Goal: Task Accomplishment & Management: Use online tool/utility

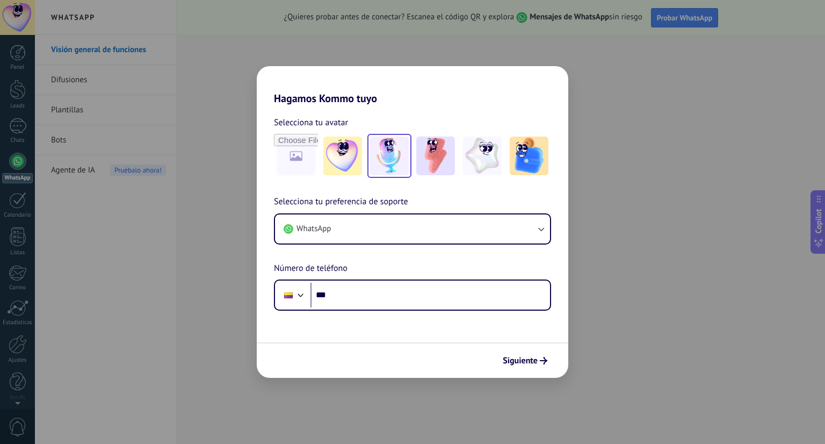
click at [398, 159] on img at bounding box center [389, 155] width 39 height 39
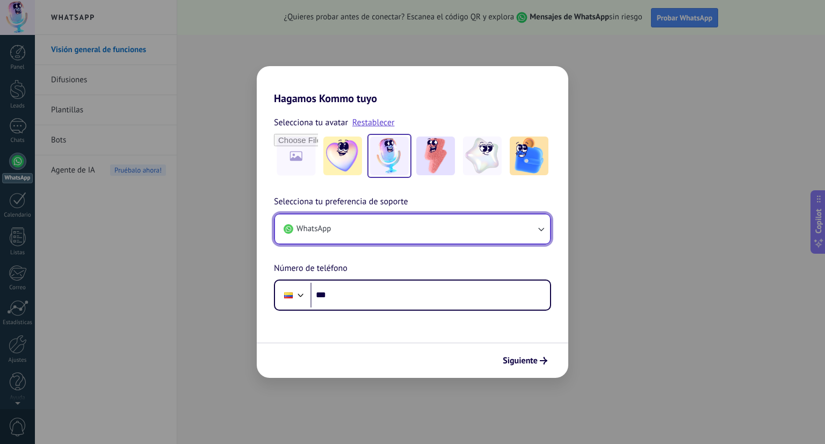
click at [340, 236] on button "WhatsApp" at bounding box center [412, 228] width 275 height 29
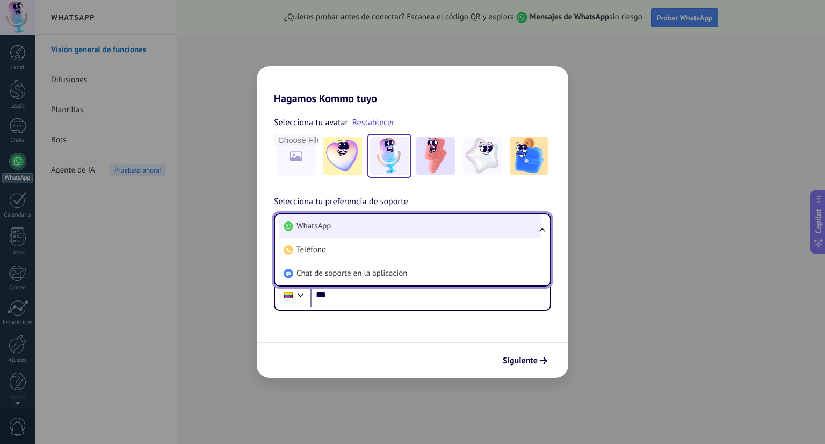
click at [329, 229] on span "WhatsApp" at bounding box center [314, 226] width 34 height 11
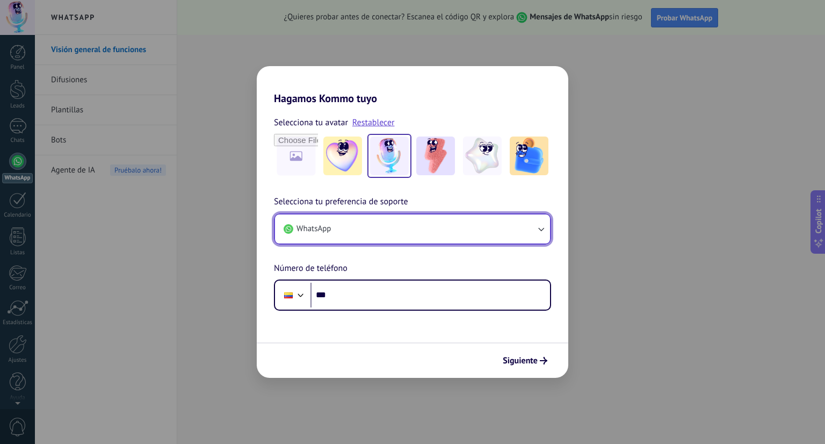
click at [329, 229] on span "WhatsApp" at bounding box center [314, 229] width 34 height 11
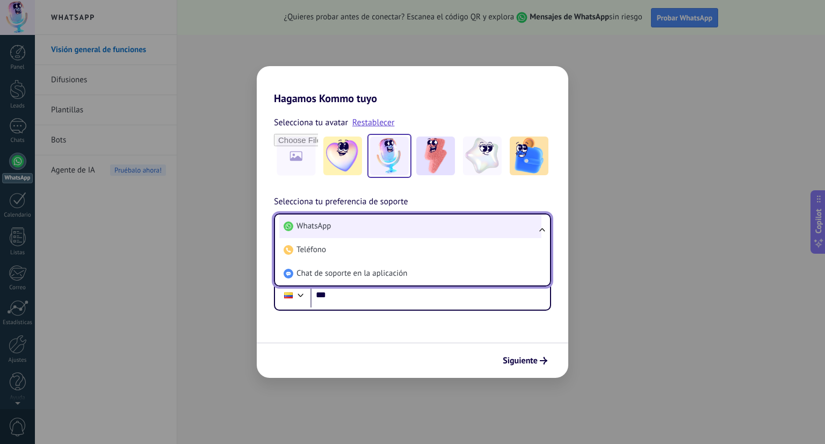
click at [340, 231] on li "WhatsApp" at bounding box center [410, 226] width 262 height 24
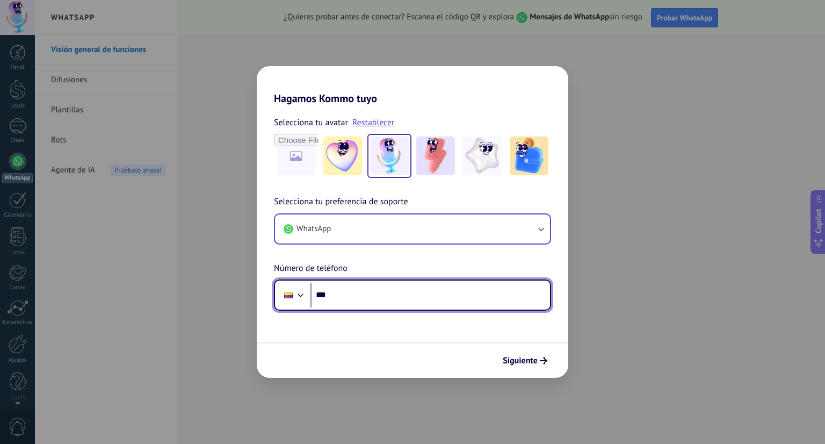
click at [337, 303] on input "***" at bounding box center [431, 295] width 240 height 25
type input "**********"
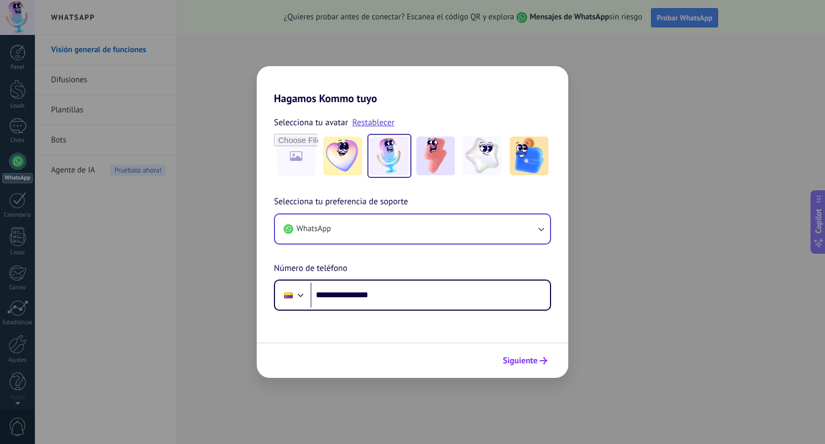
click at [518, 360] on span "Siguiente" at bounding box center [520, 361] width 35 height 8
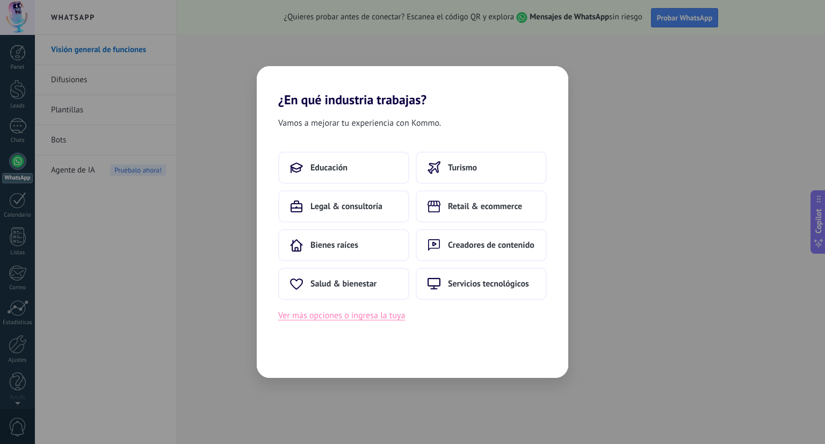
click at [373, 319] on button "Ver más opciones o ingresa la tuya" at bounding box center [341, 315] width 127 height 14
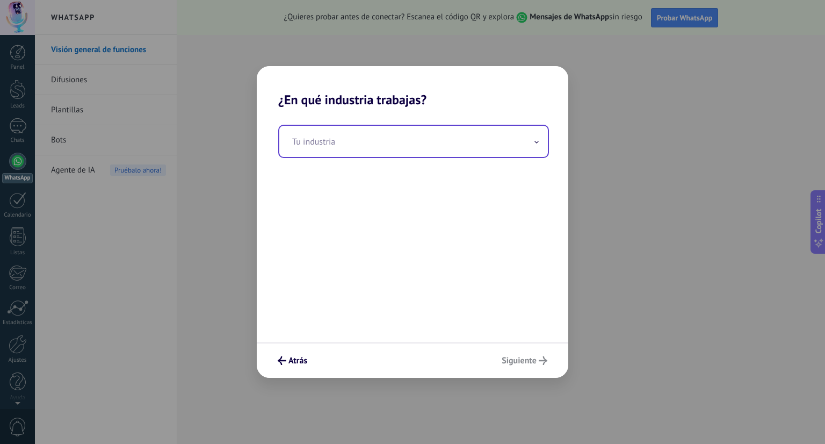
click at [311, 145] on input "text" at bounding box center [413, 141] width 269 height 31
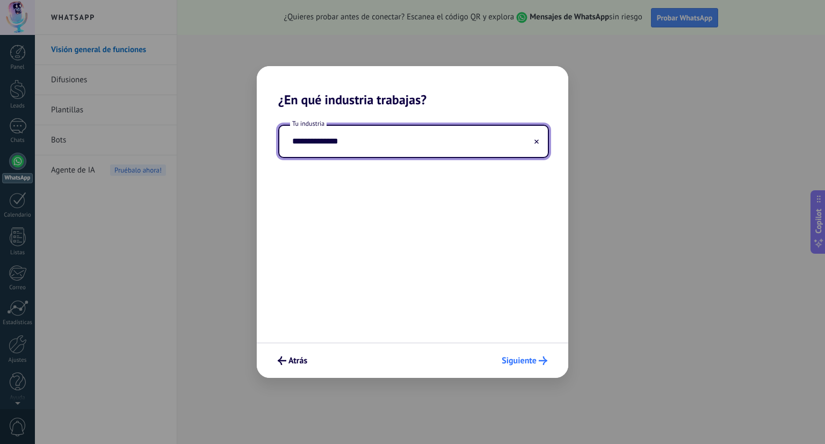
type input "**********"
click at [533, 369] on button "Siguiente" at bounding box center [524, 360] width 55 height 18
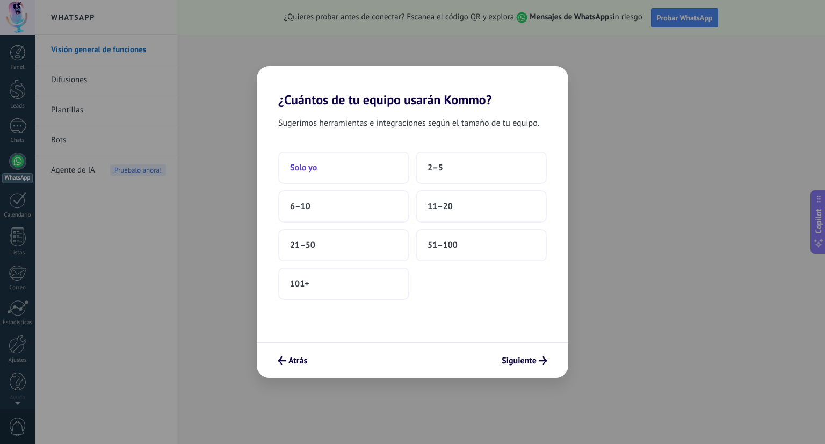
click at [339, 177] on button "Solo yo" at bounding box center [343, 168] width 131 height 32
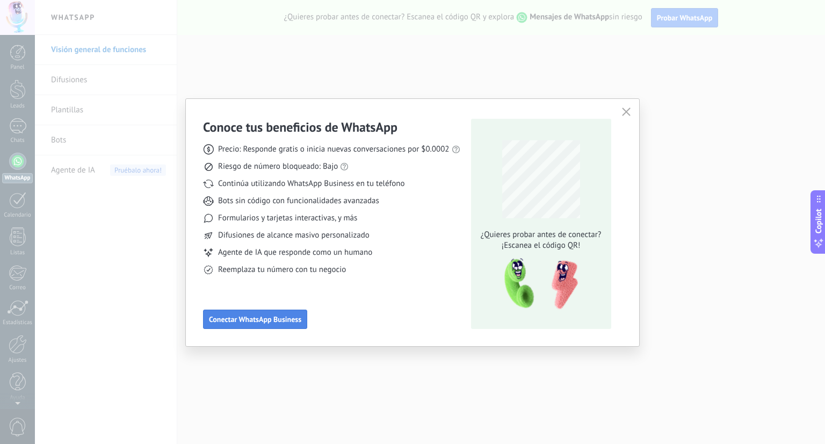
click at [291, 323] on span "Conectar WhatsApp Business" at bounding box center [255, 319] width 92 height 8
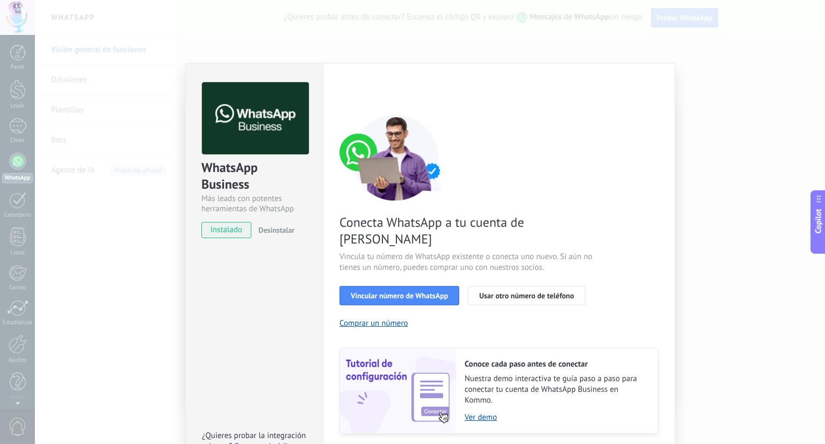
click at [151, 215] on div "WhatsApp Business Más leads con potentes herramientas de WhatsApp instalado Des…" at bounding box center [430, 222] width 790 height 444
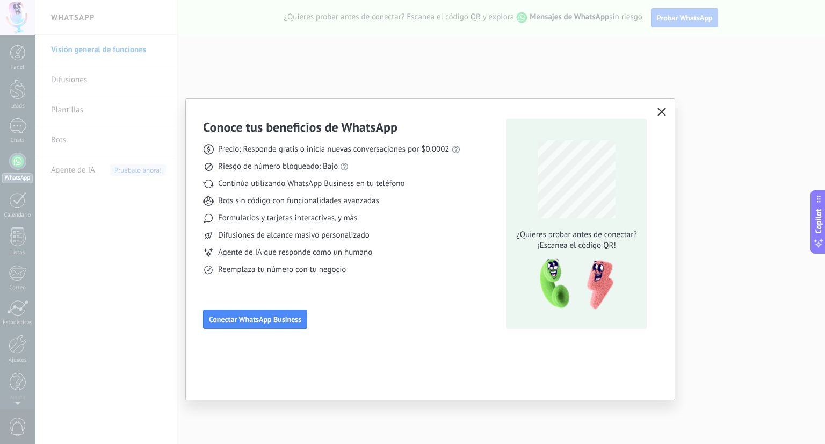
click at [661, 110] on icon "button" at bounding box center [662, 111] width 9 height 9
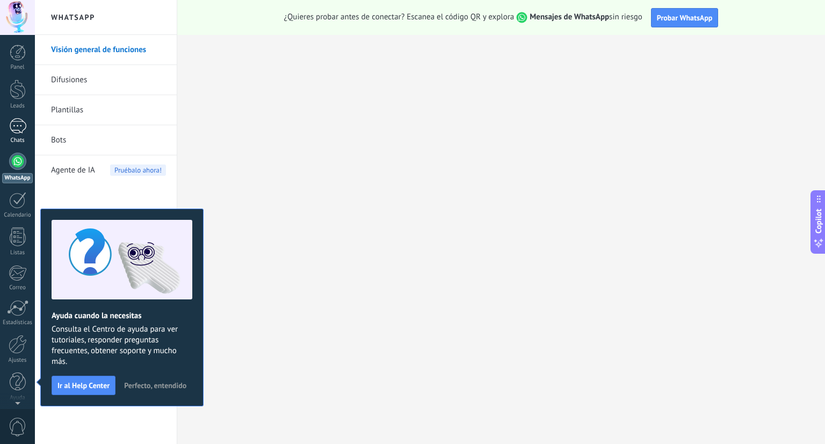
click at [11, 127] on div at bounding box center [17, 126] width 17 height 16
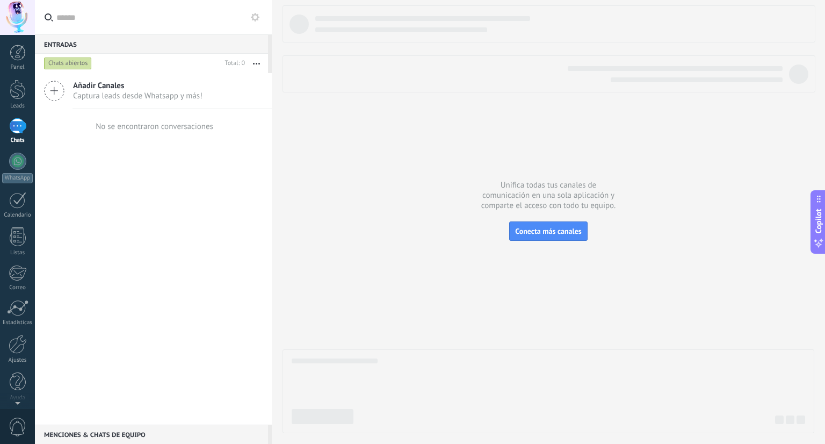
click at [17, 140] on div "Chats" at bounding box center [17, 140] width 31 height 7
click at [19, 136] on link "Chats" at bounding box center [17, 131] width 35 height 26
click at [15, 35] on div "Panel Leads Chats WhatsApp Clientes" at bounding box center [35, 222] width 70 height 374
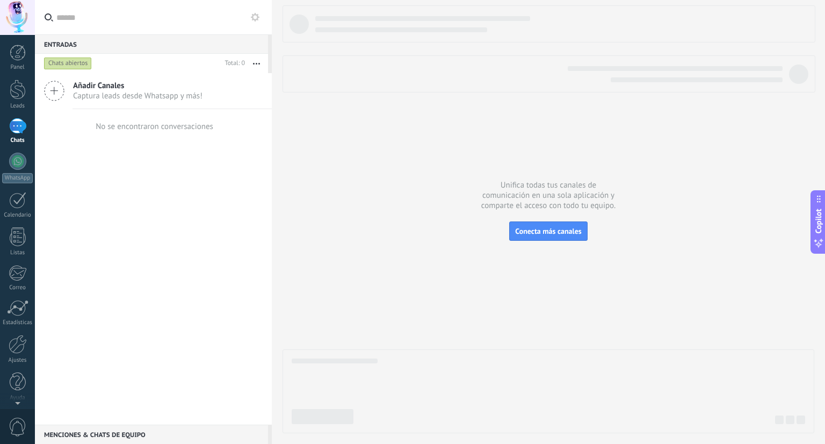
click at [15, 35] on div "Panel Leads Chats WhatsApp Clientes" at bounding box center [35, 222] width 70 height 374
click at [16, 21] on div at bounding box center [17, 17] width 35 height 35
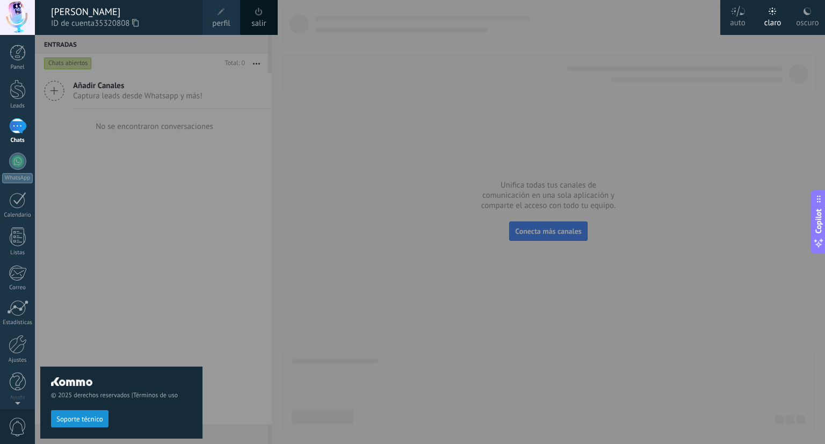
click at [183, 150] on div "© 2025 derechos reservados | Términos de uso Soporte técnico" at bounding box center [121, 239] width 162 height 409
click at [69, 414] on button "Soporte técnico" at bounding box center [80, 418] width 58 height 17
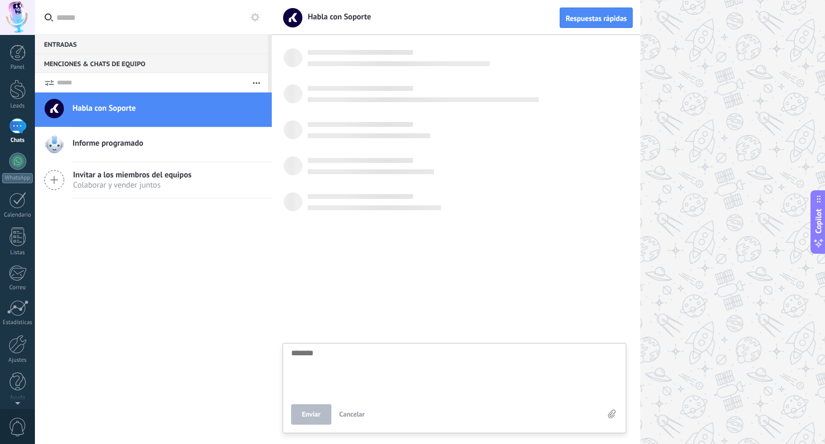
scroll to position [10, 0]
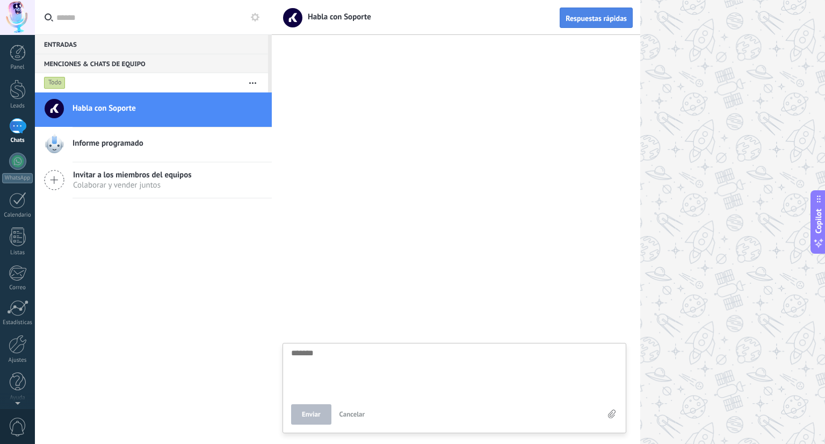
click at [597, 18] on span "Respuestas rápidas" at bounding box center [596, 19] width 61 height 8
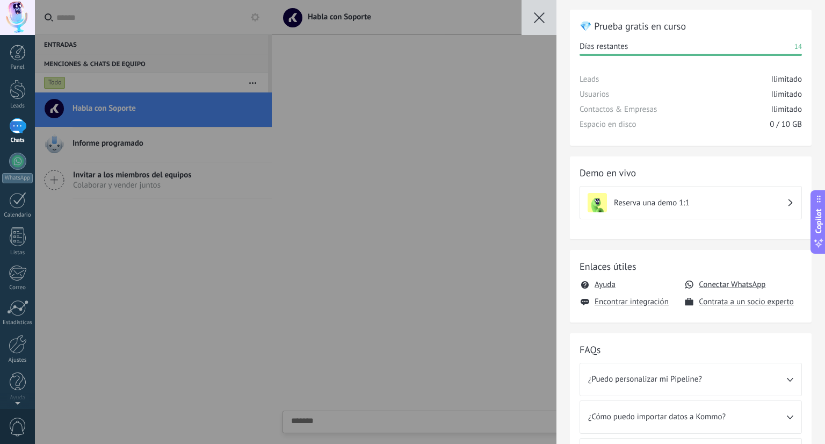
click at [400, 203] on div "💎 Prueba gratis en curso Días restantes 14 Leads Ilimitado Usuarios Ilimitado C…" at bounding box center [430, 222] width 790 height 444
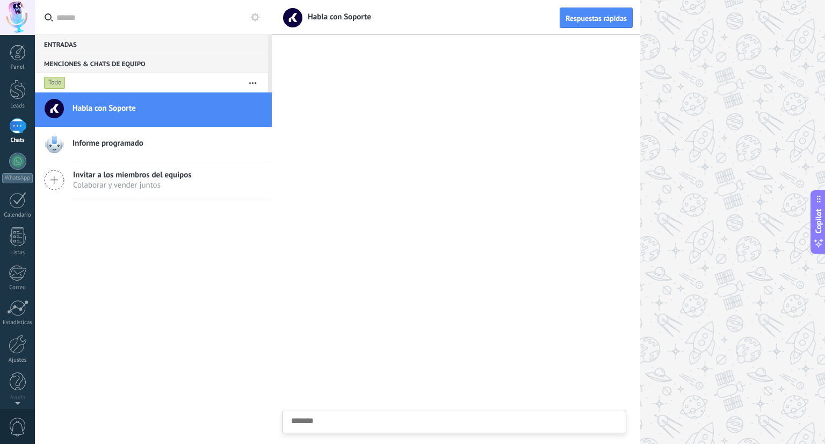
click at [357, 134] on div at bounding box center [456, 242] width 369 height 403
click at [170, 142] on h2 "Informe programado" at bounding box center [168, 143] width 191 height 11
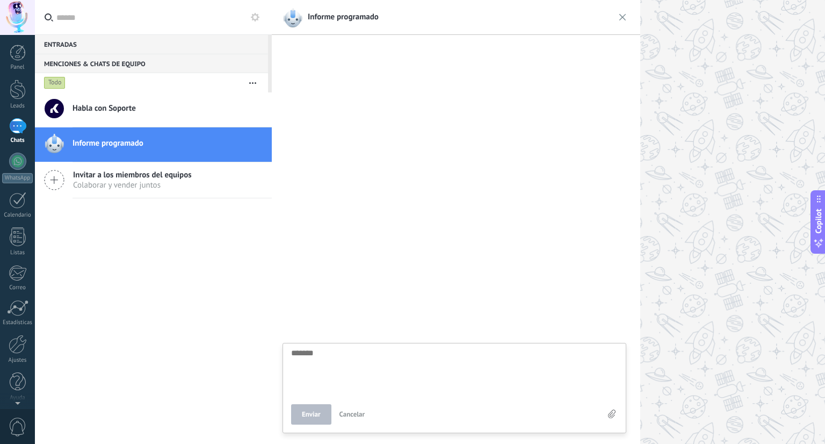
click at [181, 107] on h2 "Habla con Soporte" at bounding box center [168, 108] width 191 height 11
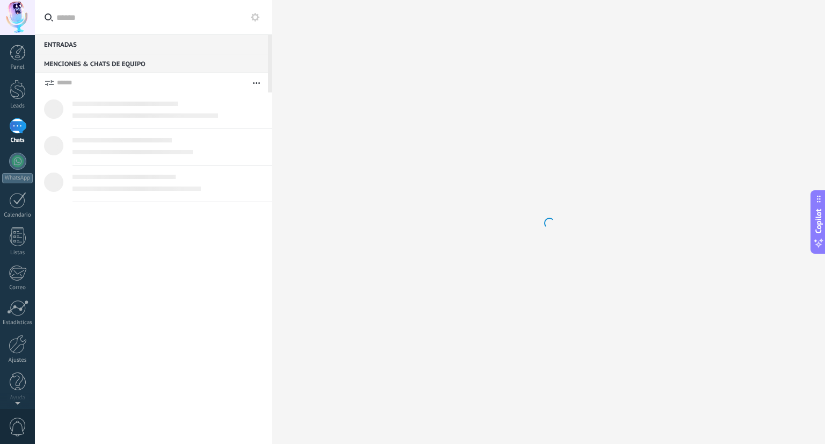
scroll to position [10, 0]
type textarea "*******"
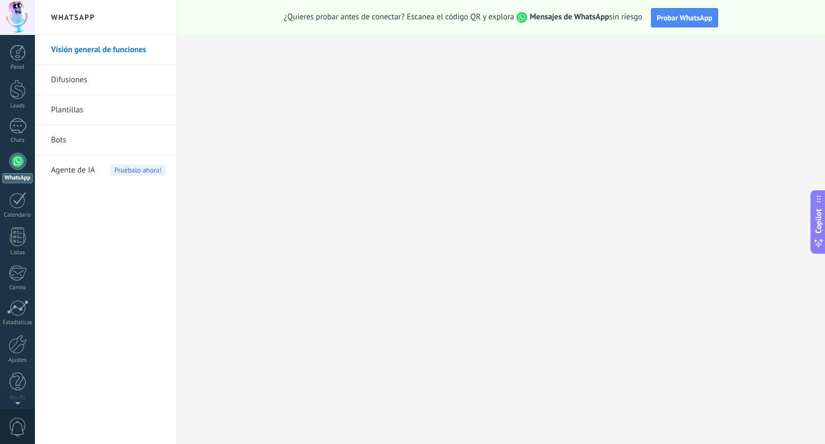
click at [97, 134] on link "Bots" at bounding box center [108, 140] width 115 height 30
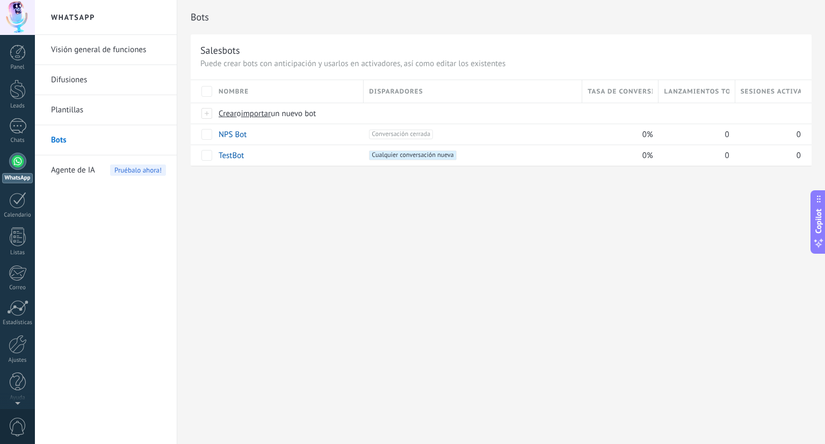
click at [241, 88] on span "Nombre" at bounding box center [234, 92] width 30 height 10
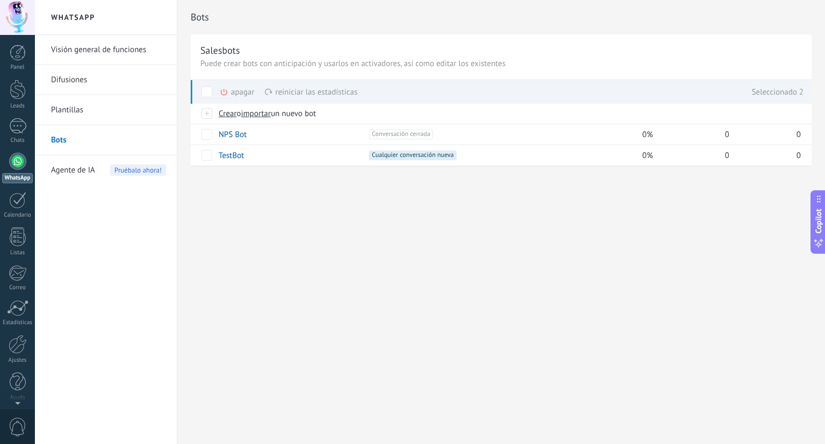
click at [328, 87] on div "reiniciar las estadísticas màs" at bounding box center [311, 92] width 94 height 24
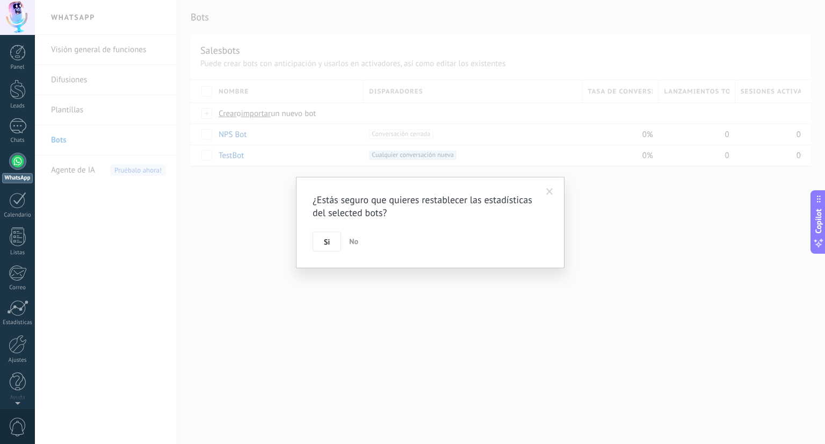
click at [360, 243] on button "No" at bounding box center [354, 242] width 18 height 20
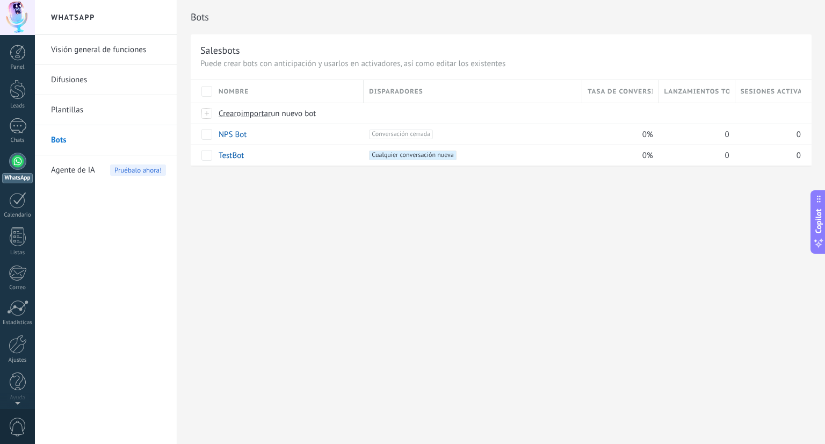
click at [306, 98] on div "Nombre" at bounding box center [288, 91] width 150 height 23
click at [280, 89] on div "Nombre" at bounding box center [288, 91] width 150 height 23
click at [247, 93] on span "Nombre" at bounding box center [234, 92] width 30 height 10
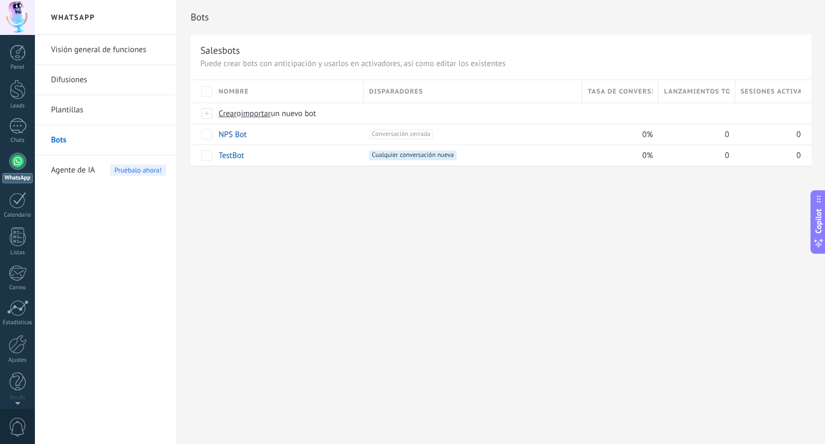
click at [247, 93] on span "Nombre" at bounding box center [234, 92] width 30 height 10
click at [258, 91] on div "Nombre" at bounding box center [288, 91] width 150 height 23
drag, startPoint x: 258, startPoint y: 91, endPoint x: 232, endPoint y: 92, distance: 26.4
click at [232, 92] on div "Nombre" at bounding box center [288, 91] width 150 height 23
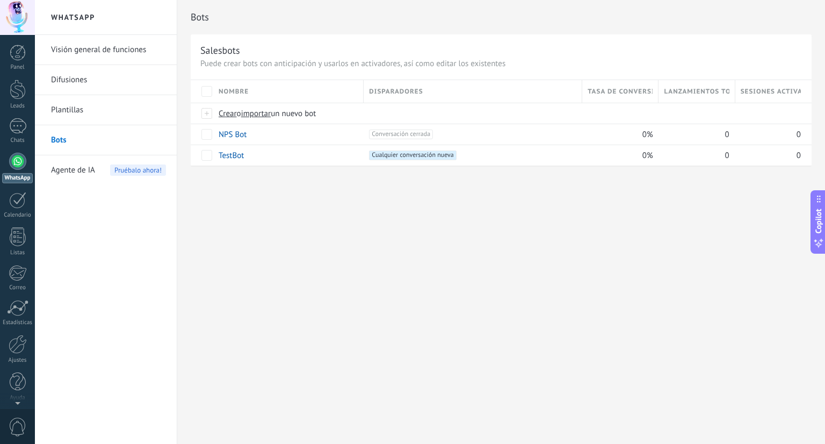
click at [232, 92] on span "Nombre" at bounding box center [234, 92] width 30 height 10
click at [492, 88] on div "Disparadores" at bounding box center [473, 91] width 218 height 23
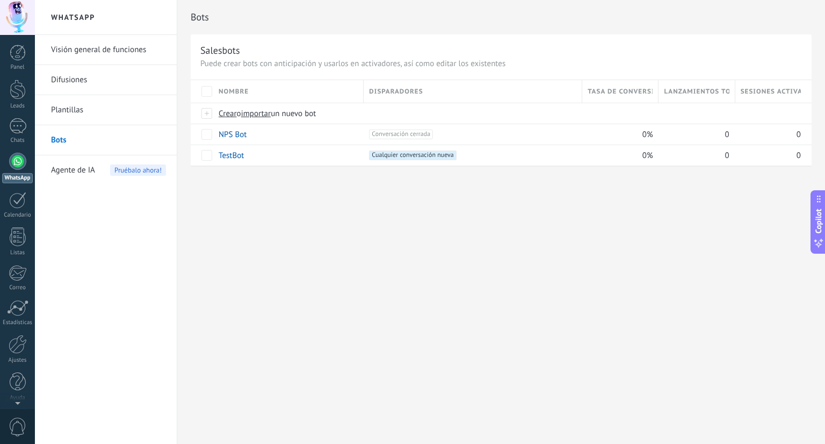
click at [450, 87] on div "Disparadores" at bounding box center [473, 91] width 218 height 23
click at [207, 112] on div at bounding box center [208, 114] width 12 height 10
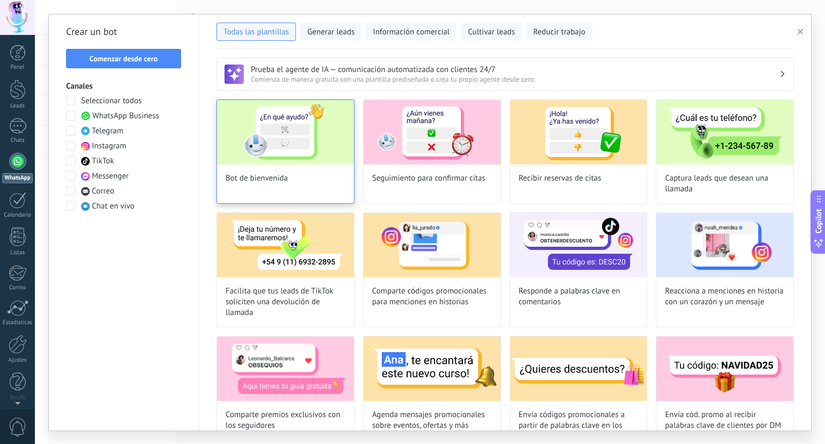
click at [265, 162] on img at bounding box center [285, 132] width 137 height 64
type input "**********"
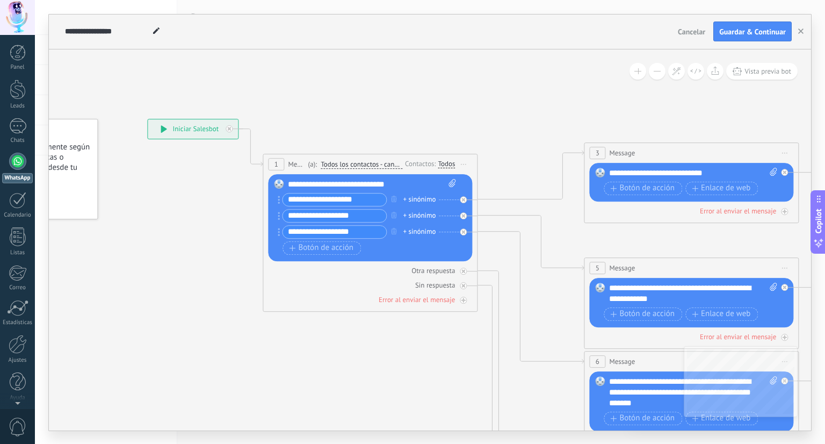
drag, startPoint x: 332, startPoint y: 228, endPoint x: 200, endPoint y: 216, distance: 132.2
click at [200, 216] on icon at bounding box center [716, 392] width 1675 height 1085
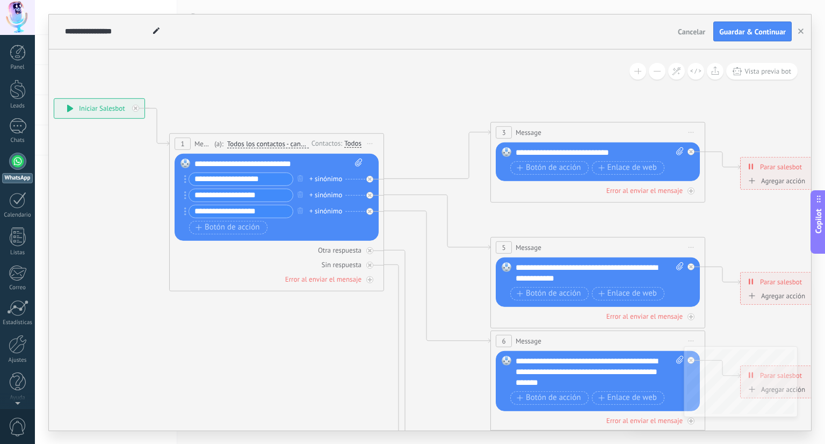
drag, startPoint x: 426, startPoint y: 348, endPoint x: 333, endPoint y: 328, distance: 94.5
click at [333, 328] on icon at bounding box center [622, 371] width 1675 height 1085
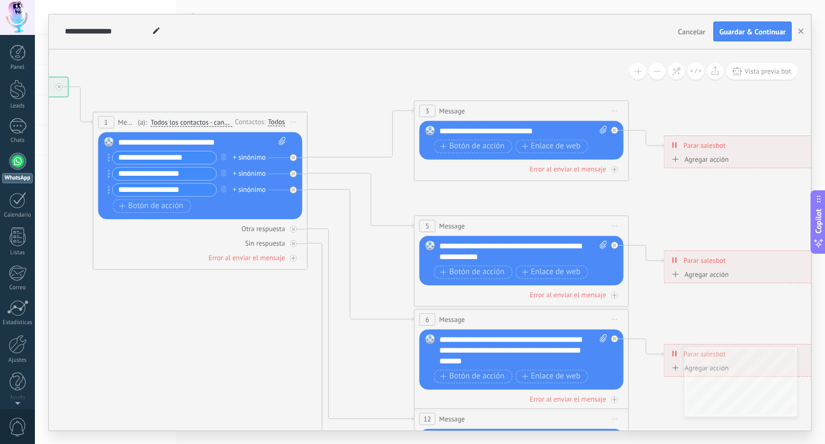
drag, startPoint x: 384, startPoint y: 334, endPoint x: 299, endPoint y: 307, distance: 89.6
click at [299, 307] on icon at bounding box center [546, 350] width 1675 height 1085
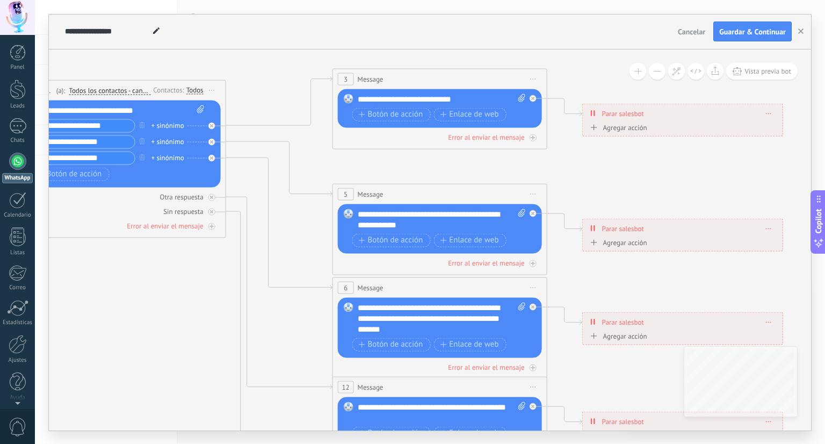
drag, startPoint x: 378, startPoint y: 362, endPoint x: 305, endPoint y: 336, distance: 77.2
click at [305, 336] on icon at bounding box center [464, 318] width 1675 height 1085
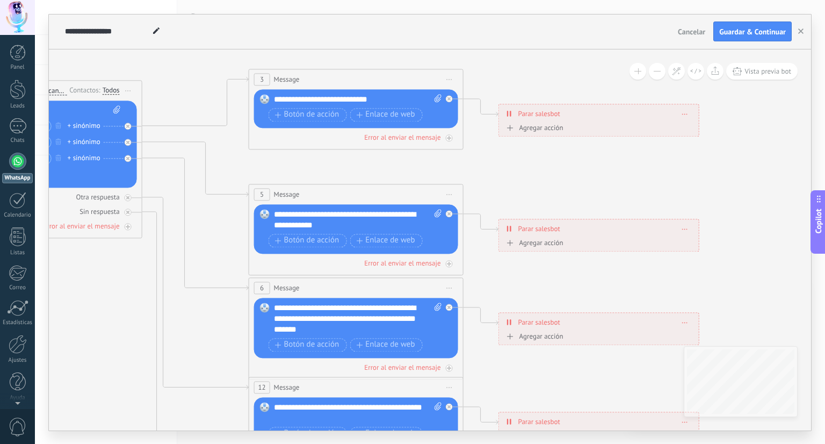
drag, startPoint x: 297, startPoint y: 349, endPoint x: 213, endPoint y: 348, distance: 83.8
click at [213, 348] on icon at bounding box center [380, 318] width 1675 height 1085
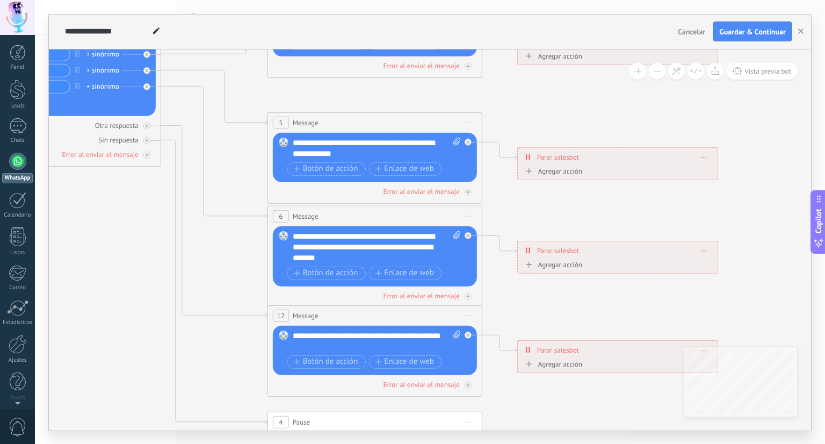
drag, startPoint x: 189, startPoint y: 380, endPoint x: 207, endPoint y: 308, distance: 74.8
click at [207, 308] on icon at bounding box center [399, 246] width 1675 height 1085
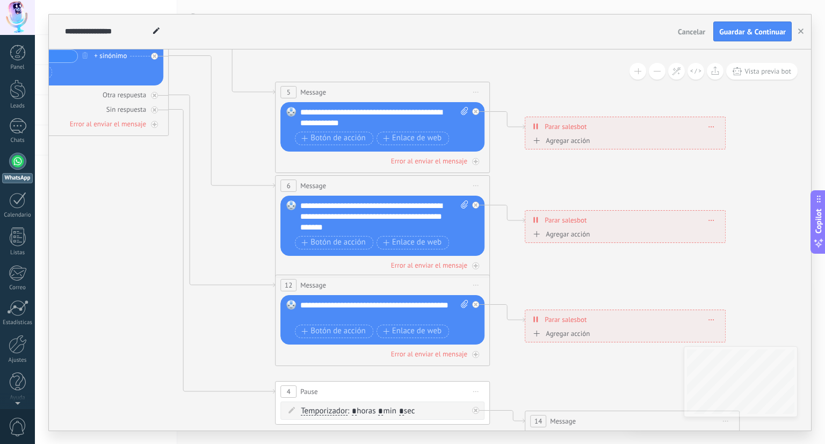
drag, startPoint x: 190, startPoint y: 380, endPoint x: 206, endPoint y: 333, distance: 49.5
click at [206, 333] on icon at bounding box center [407, 216] width 1675 height 1085
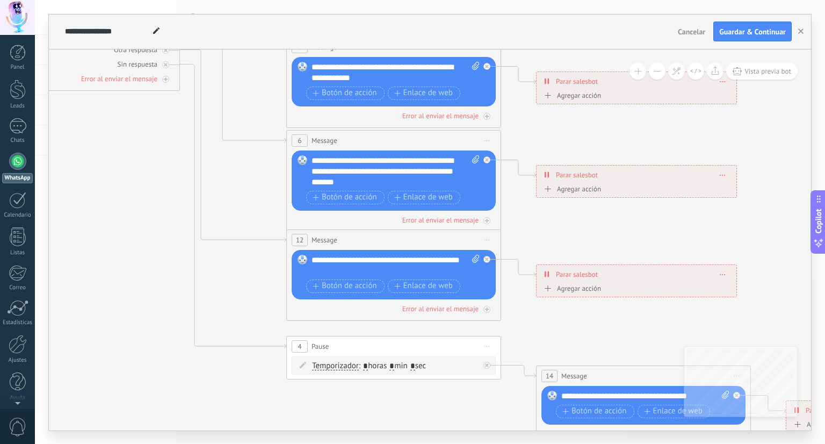
drag, startPoint x: 206, startPoint y: 333, endPoint x: 209, endPoint y: 262, distance: 71.0
click at [209, 262] on icon at bounding box center [418, 171] width 1675 height 1085
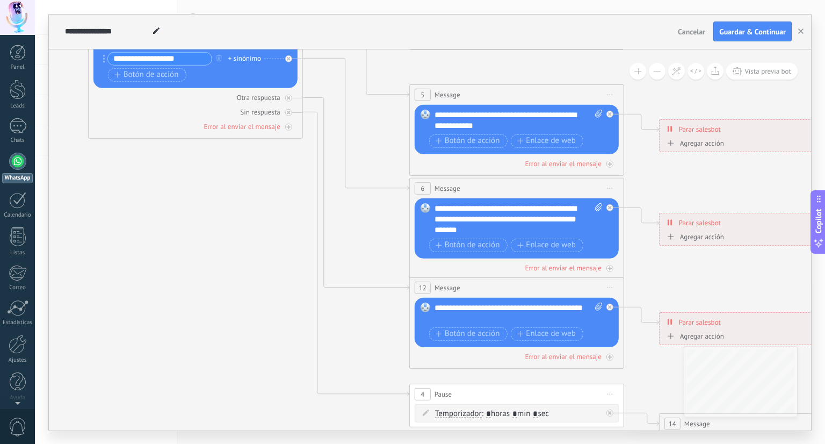
drag, startPoint x: 163, startPoint y: 268, endPoint x: 318, endPoint y: 382, distance: 191.7
click at [318, 382] on icon at bounding box center [541, 218] width 1675 height 1085
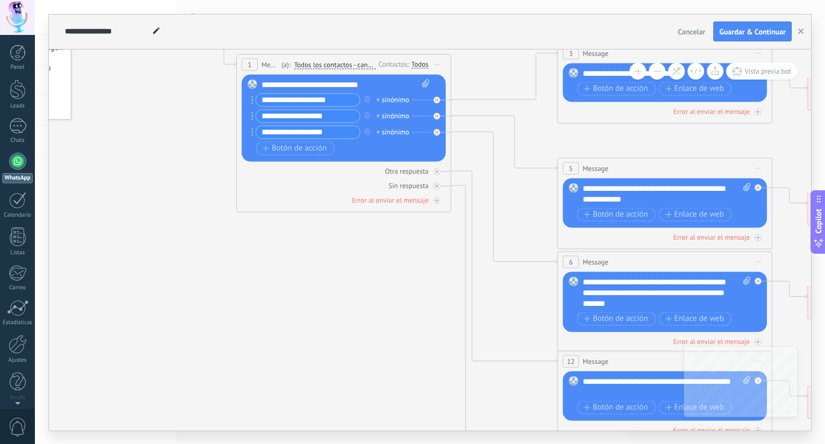
drag, startPoint x: 274, startPoint y: 343, endPoint x: 398, endPoint y: 399, distance: 135.9
click at [398, 399] on icon at bounding box center [689, 292] width 1675 height 1085
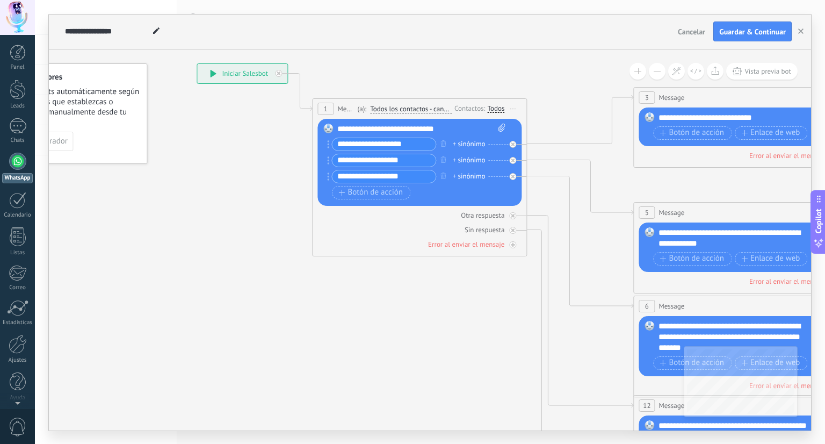
drag, startPoint x: 297, startPoint y: 360, endPoint x: 387, endPoint y: 412, distance: 104.0
click at [375, 405] on icon at bounding box center [765, 337] width 1675 height 1085
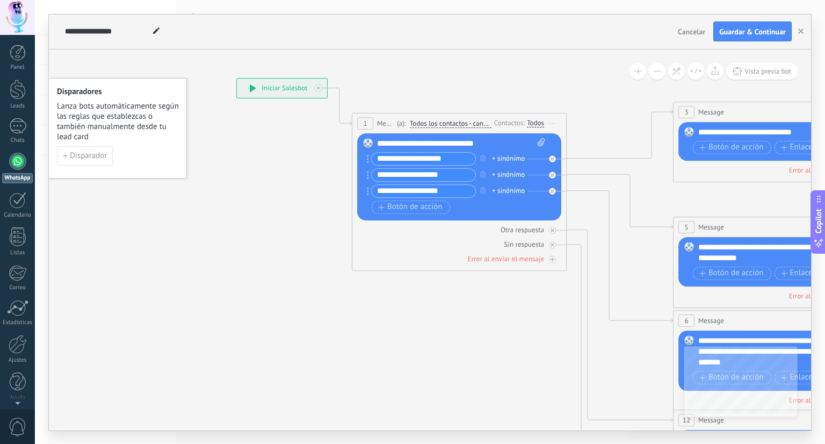
drag, startPoint x: 256, startPoint y: 311, endPoint x: 393, endPoint y: 377, distance: 152.6
click at [393, 377] on icon at bounding box center [805, 351] width 1675 height 1085
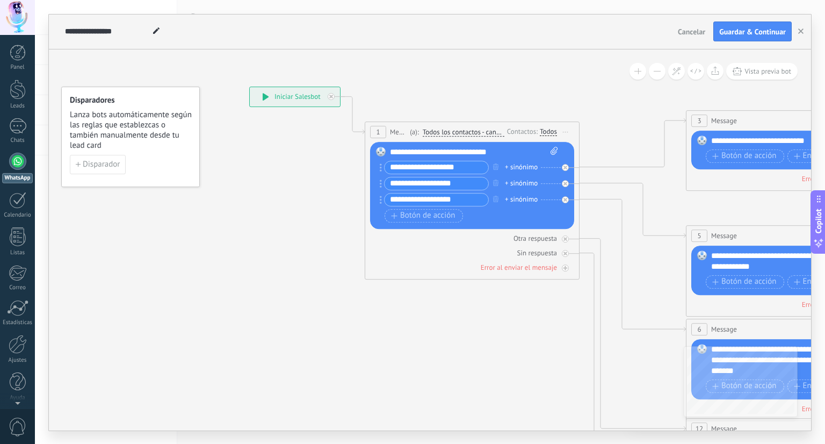
drag, startPoint x: 305, startPoint y: 239, endPoint x: 172, endPoint y: 163, distance: 152.8
click at [172, 163] on icon at bounding box center [818, 360] width 1675 height 1085
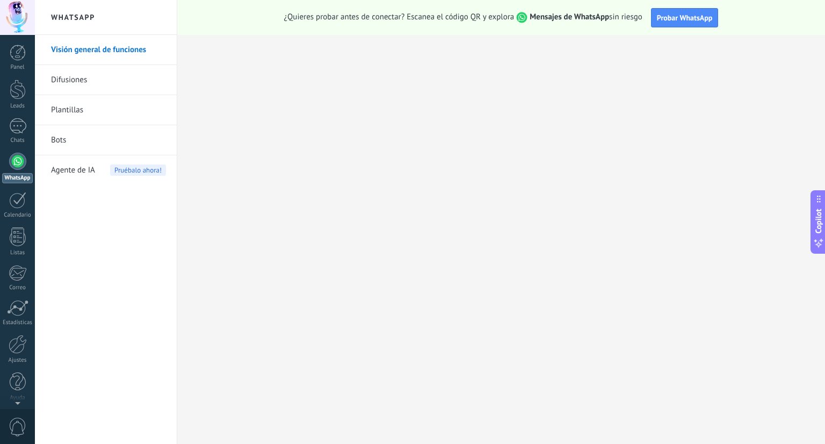
click at [84, 170] on span "Agente de IA" at bounding box center [73, 170] width 44 height 30
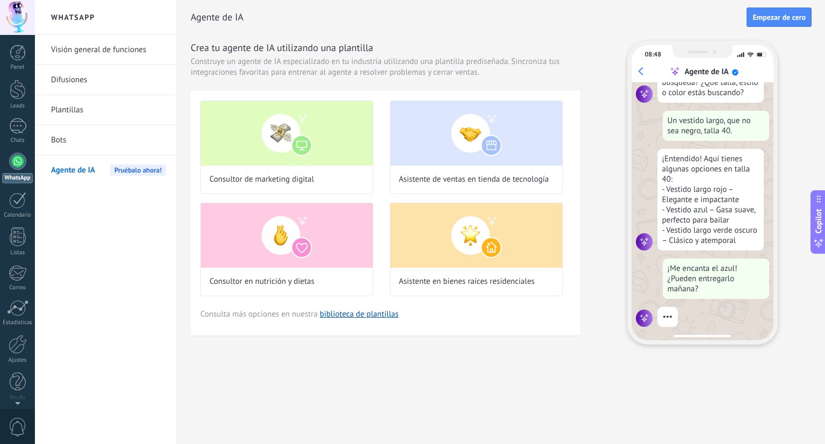
scroll to position [132, 0]
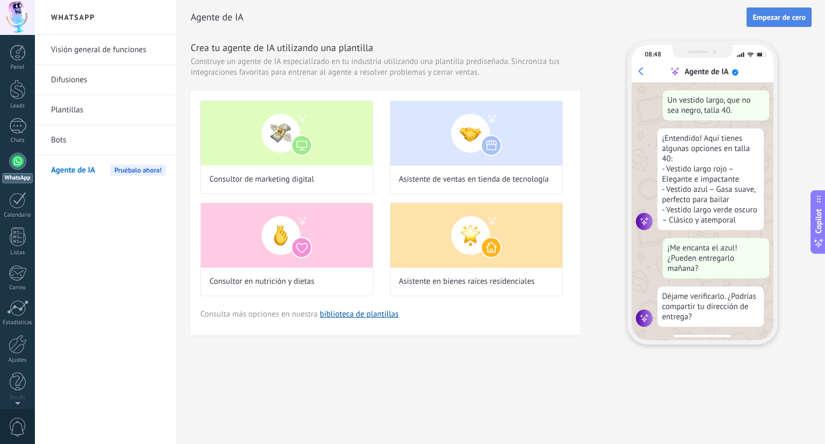
click at [772, 13] on span "Empezar de cero" at bounding box center [779, 17] width 53 height 8
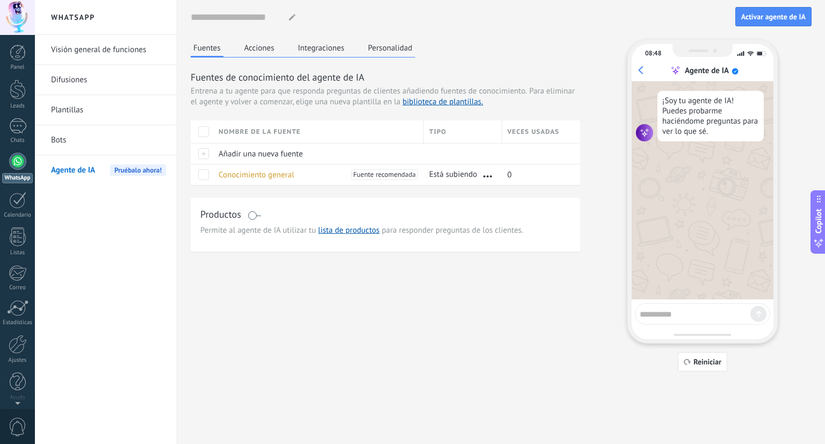
click at [301, 136] on div "Nombre de la fuente" at bounding box center [318, 131] width 210 height 23
click at [232, 155] on div "Ordenar" at bounding box center [318, 152] width 210 height 19
click at [242, 132] on div "Nombre de la fuente" at bounding box center [318, 131] width 210 height 23
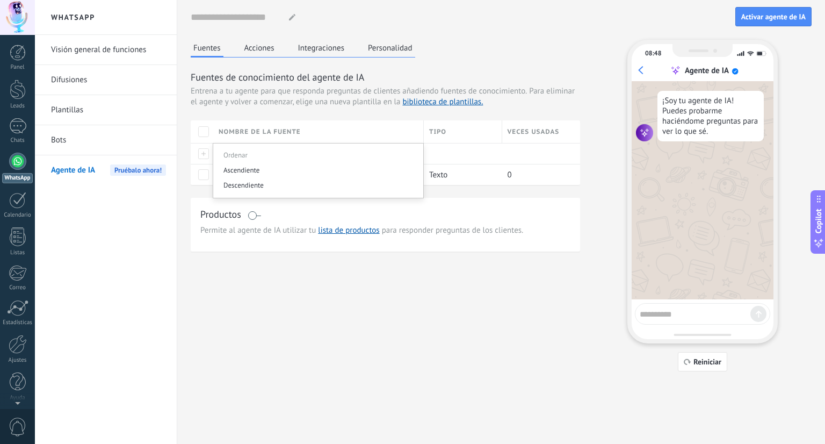
click at [242, 132] on div "Nombre de la fuente" at bounding box center [318, 131] width 210 height 23
click at [212, 289] on div "Fuentes Acciones Integraciones Personalidad Fuentes de conocimiento del agente …" at bounding box center [501, 206] width 621 height 332
click at [254, 123] on div "Nombre de la fuente" at bounding box center [318, 131] width 210 height 23
click at [254, 255] on div "Fuentes Acciones Integraciones Personalidad Fuentes de conocimiento del agente …" at bounding box center [501, 206] width 621 height 332
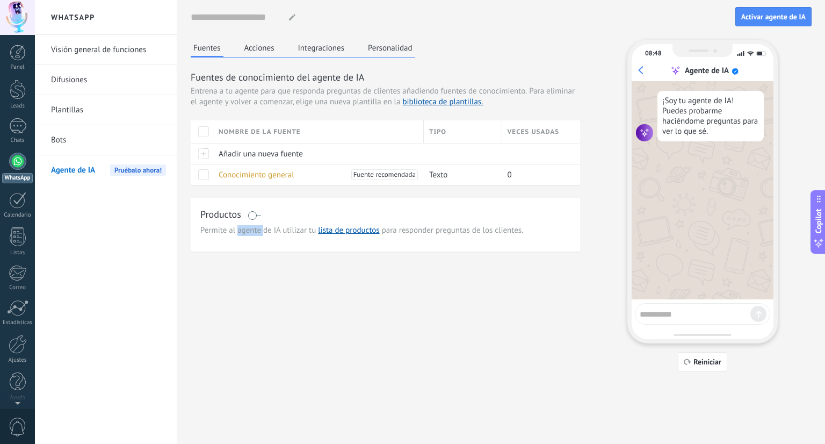
click at [254, 255] on div "Fuentes Acciones Integraciones Personalidad Fuentes de conocimiento del agente …" at bounding box center [501, 206] width 621 height 332
click at [83, 142] on link "Bots" at bounding box center [108, 140] width 115 height 30
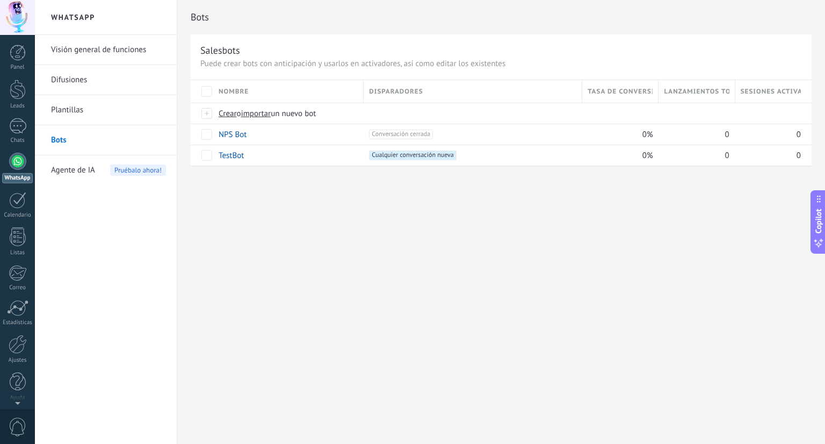
click at [74, 168] on span "Agente de IA" at bounding box center [73, 170] width 44 height 30
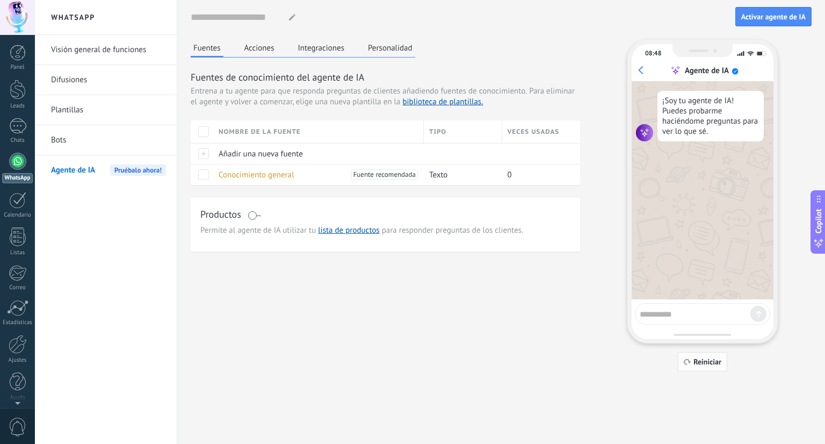
click at [688, 360] on icon "button" at bounding box center [688, 361] width 8 height 6
click at [820, 236] on div "Copilot" at bounding box center [819, 222] width 11 height 54
type textarea "*******"
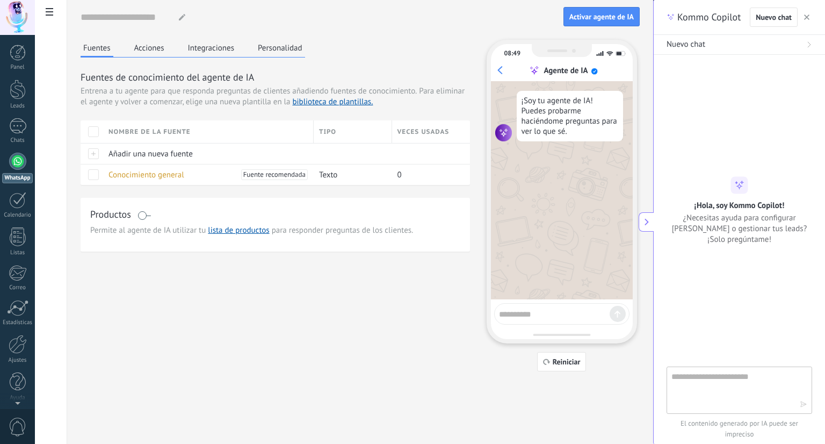
click at [313, 363] on div "Fuentes Acciones Integraciones Personalidad Fuentes de conocimiento del agente …" at bounding box center [360, 206] width 559 height 332
click at [10, 128] on div at bounding box center [17, 126] width 17 height 16
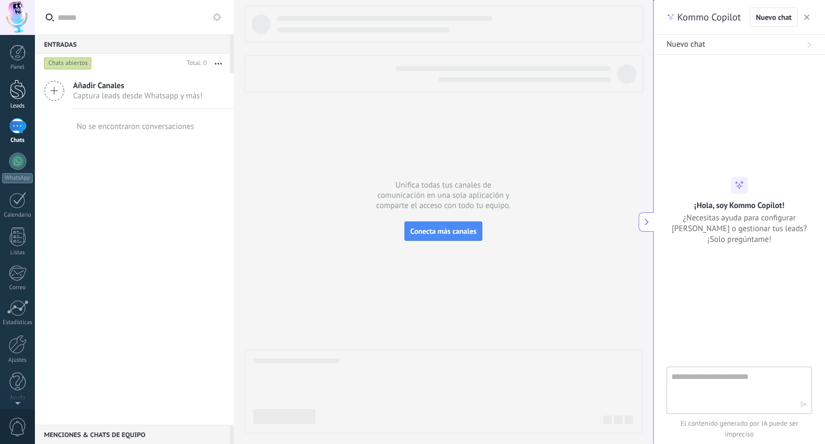
click at [11, 91] on div at bounding box center [18, 90] width 16 height 20
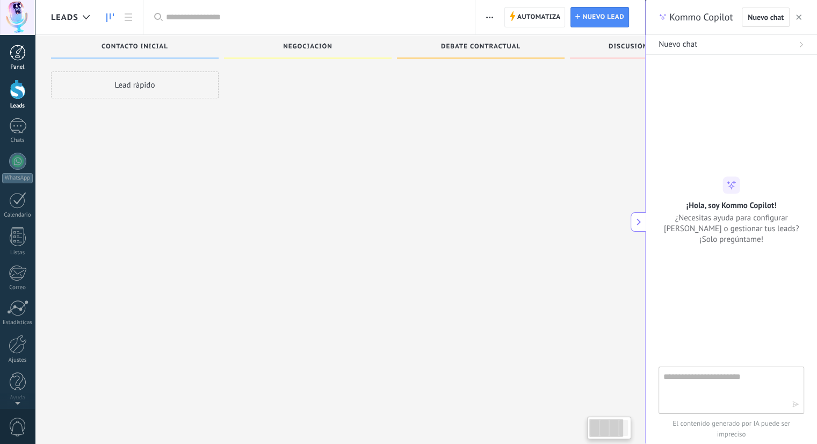
click at [13, 51] on div at bounding box center [18, 53] width 16 height 16
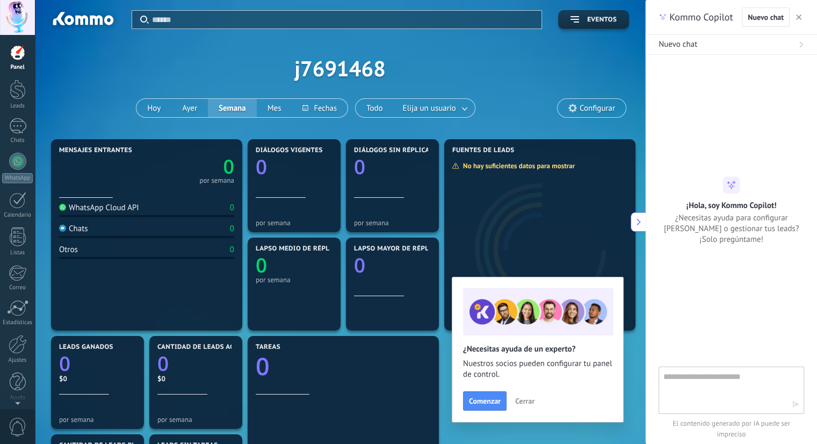
click at [0, 18] on div at bounding box center [17, 17] width 35 height 35
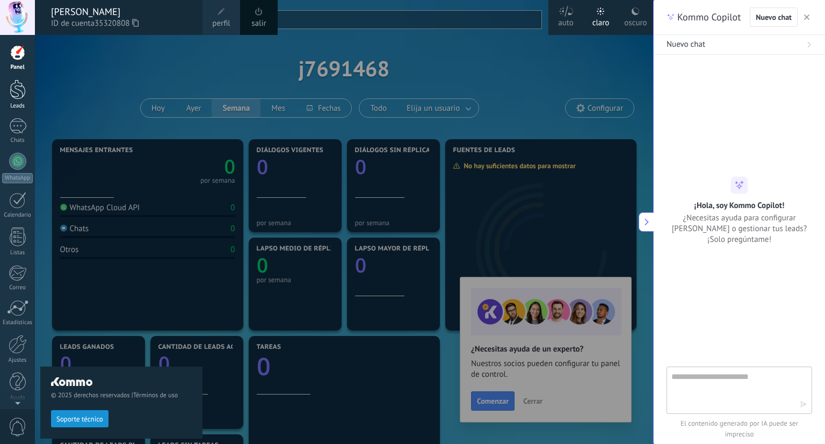
click at [16, 94] on div at bounding box center [18, 90] width 16 height 20
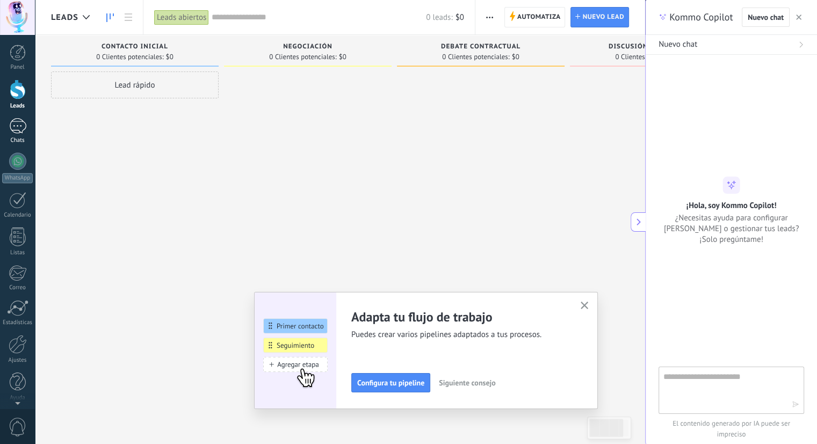
click at [25, 133] on div at bounding box center [17, 126] width 17 height 16
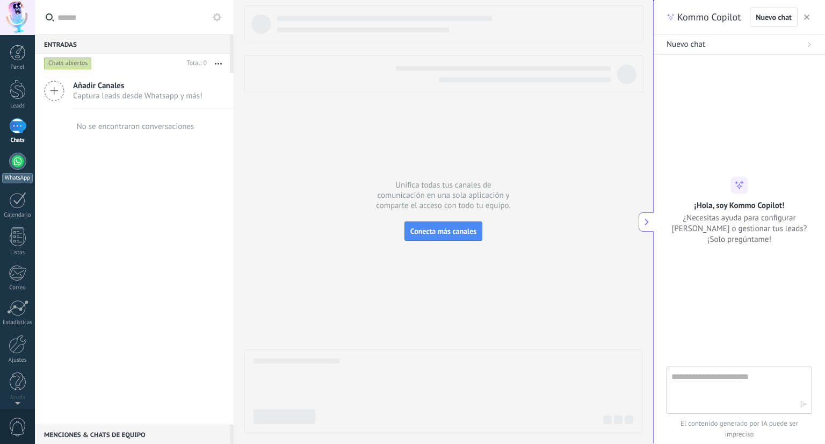
click at [9, 178] on div "WhatsApp" at bounding box center [17, 178] width 31 height 10
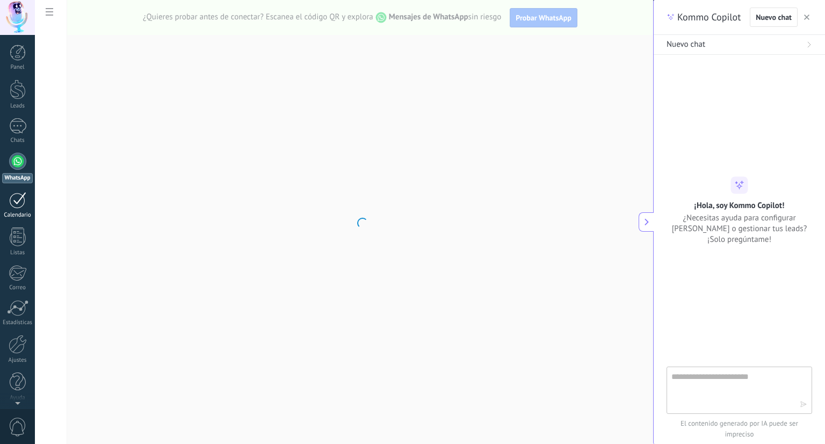
click at [21, 202] on div at bounding box center [17, 200] width 17 height 17
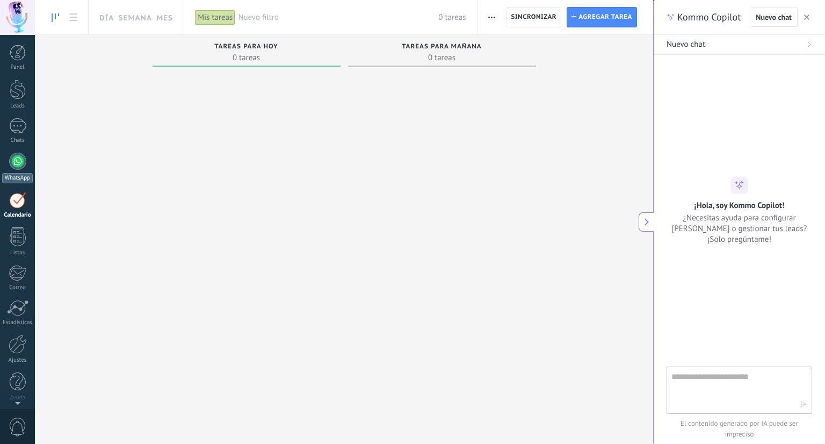
click at [21, 175] on div "WhatsApp" at bounding box center [17, 178] width 31 height 10
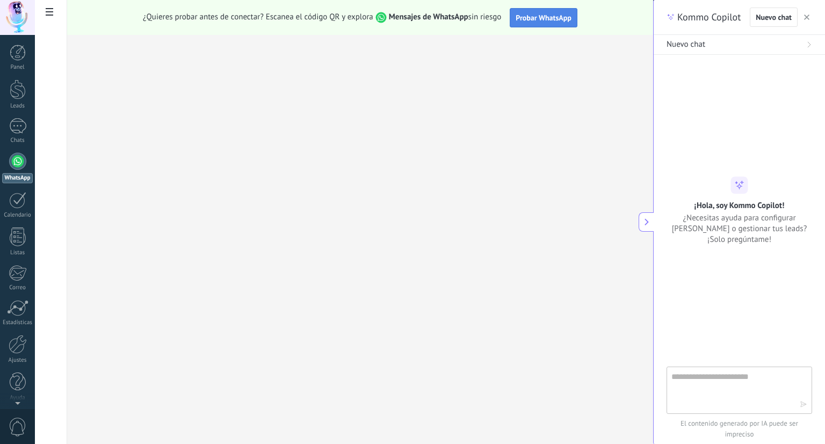
click at [546, 18] on span "Probar WhatsApp" at bounding box center [544, 18] width 56 height 10
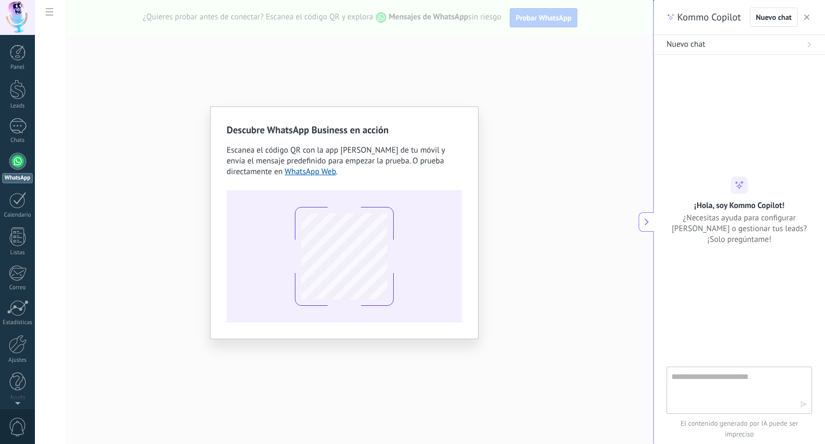
click at [168, 312] on div "Descubre WhatsApp Business en acción Escanea el código QR con la app [PERSON_NA…" at bounding box center [344, 222] width 619 height 444
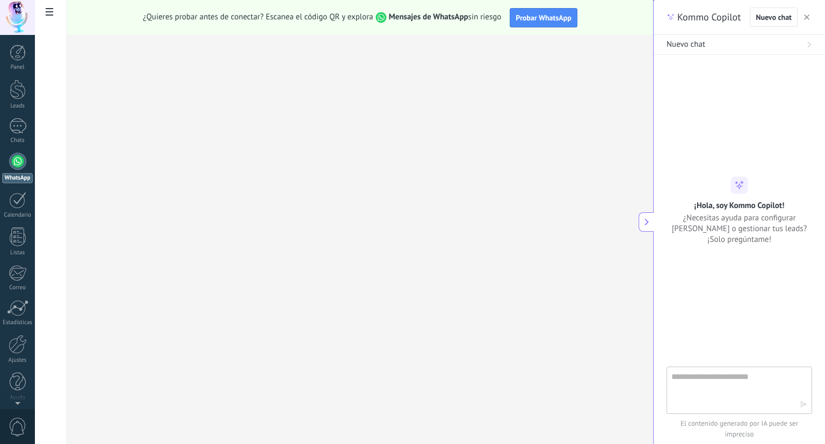
click at [809, 21] on button "button" at bounding box center [807, 17] width 11 height 13
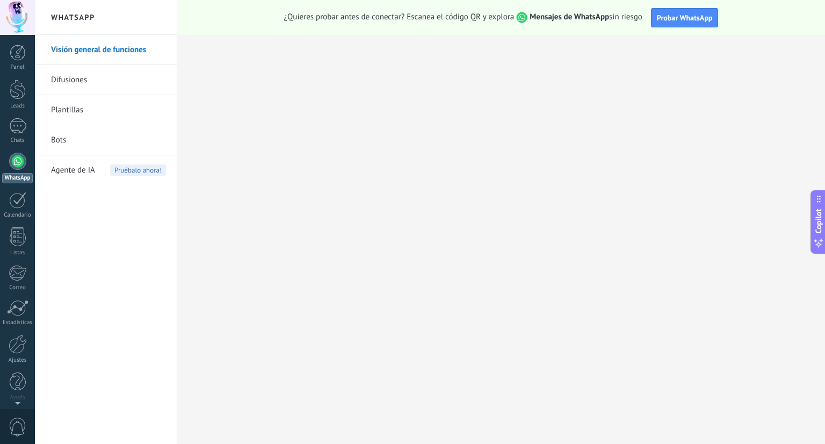
click at [116, 142] on link "Bots" at bounding box center [108, 140] width 115 height 30
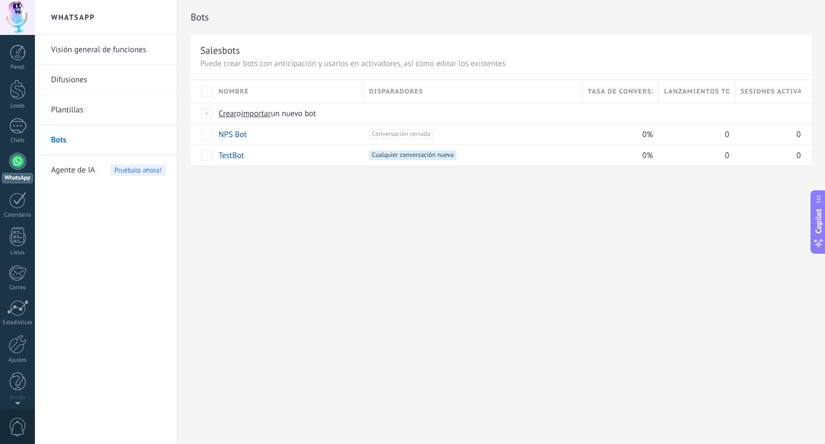
click at [74, 167] on span "Agente de IA" at bounding box center [73, 170] width 44 height 30
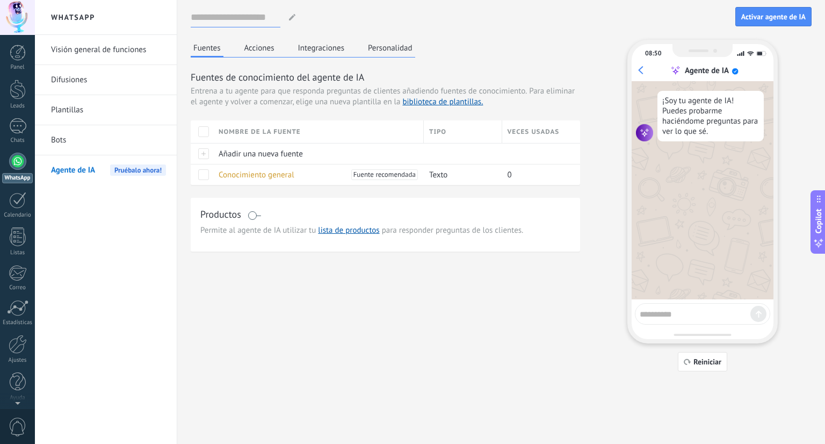
click at [247, 9] on input at bounding box center [236, 17] width 90 height 19
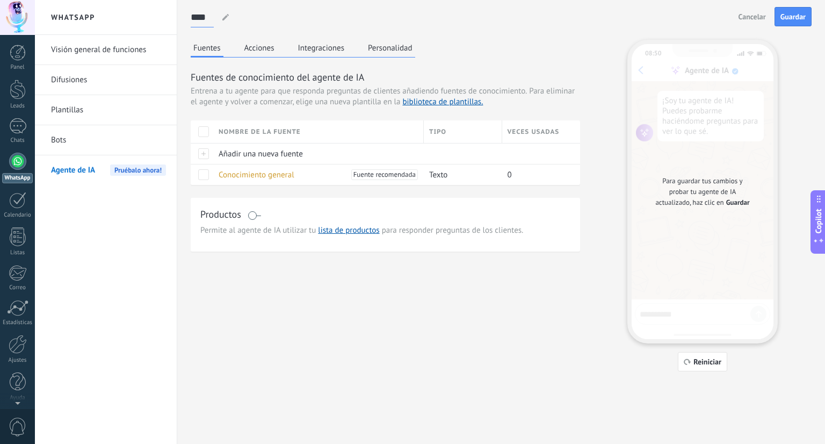
type input "****"
click at [251, 9] on div "**** [PERSON_NAME] [PERSON_NAME]" at bounding box center [462, 18] width 543 height 20
click at [264, 45] on button "Acciones" at bounding box center [259, 48] width 35 height 16
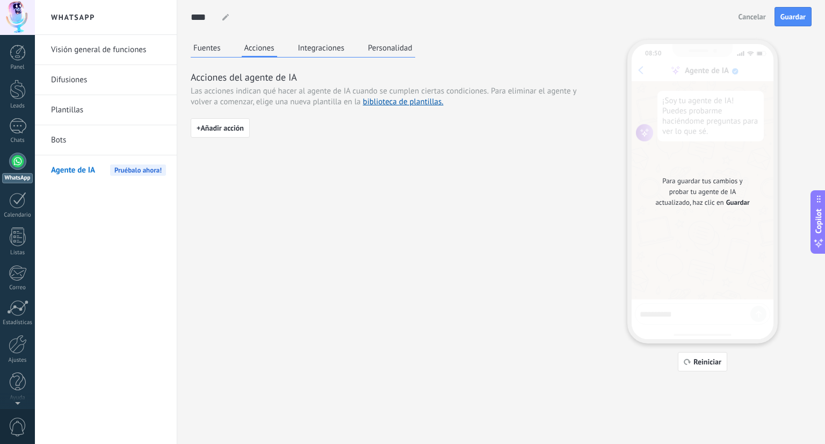
click at [216, 53] on button "Fuentes" at bounding box center [207, 48] width 33 height 16
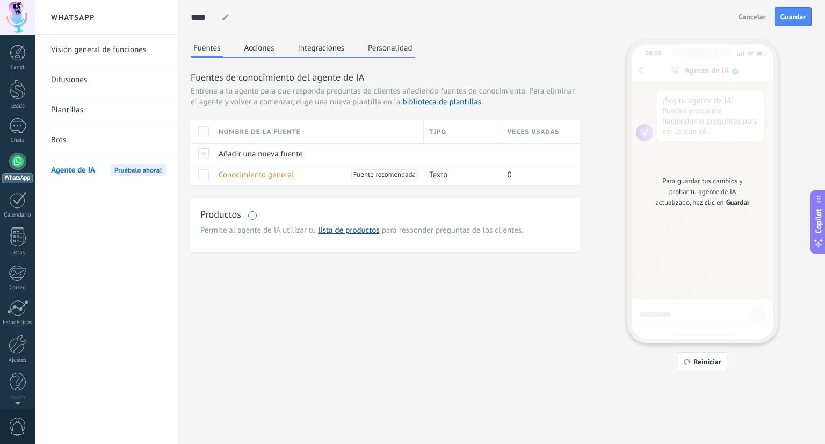
click at [241, 220] on div "Productos" at bounding box center [385, 215] width 370 height 16
click at [253, 213] on span at bounding box center [254, 215] width 13 height 9
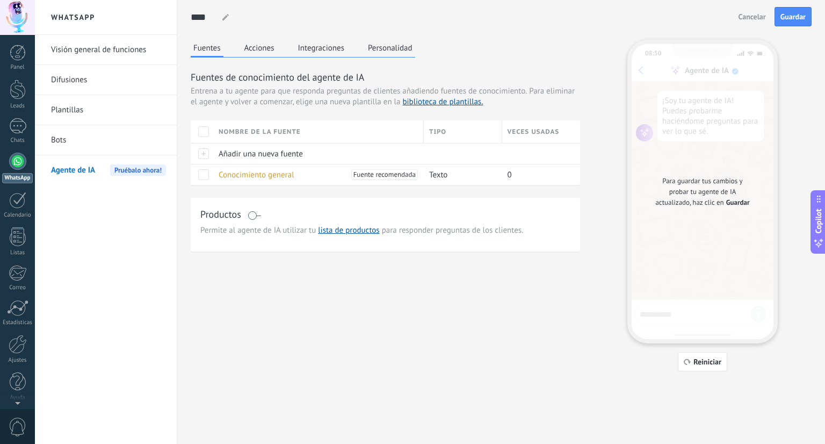
click at [253, 213] on span at bounding box center [254, 215] width 13 height 9
click at [271, 215] on div "Productos" at bounding box center [385, 215] width 370 height 16
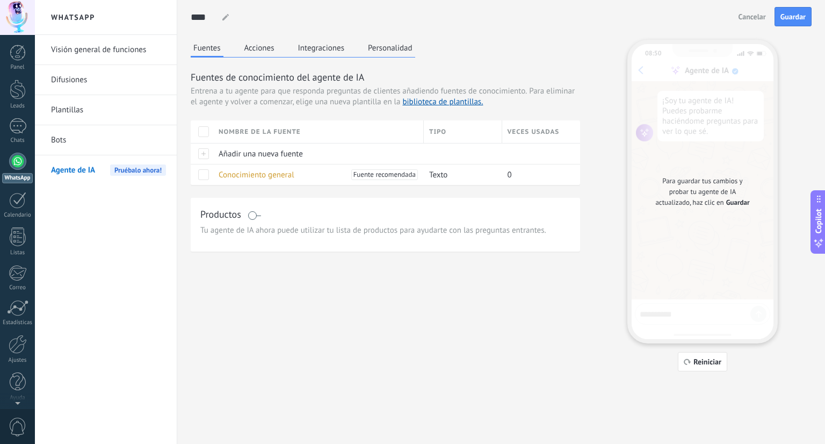
click at [271, 215] on div "Productos" at bounding box center [385, 215] width 370 height 16
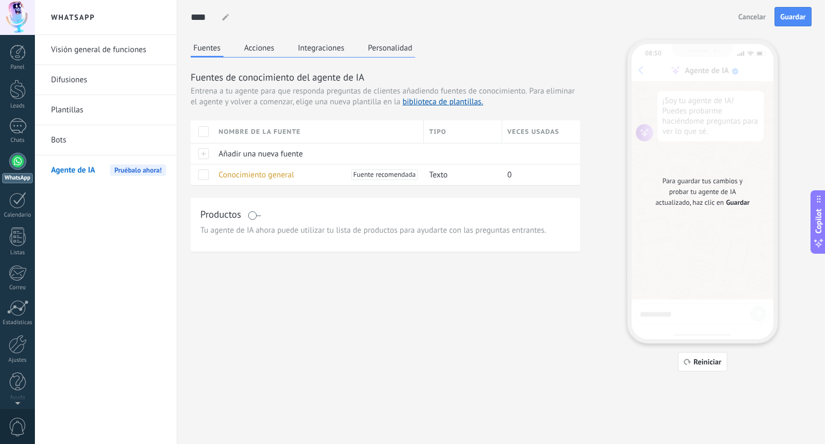
click at [281, 218] on div "Productos" at bounding box center [385, 215] width 370 height 16
drag, startPoint x: 253, startPoint y: 203, endPoint x: 244, endPoint y: 206, distance: 9.5
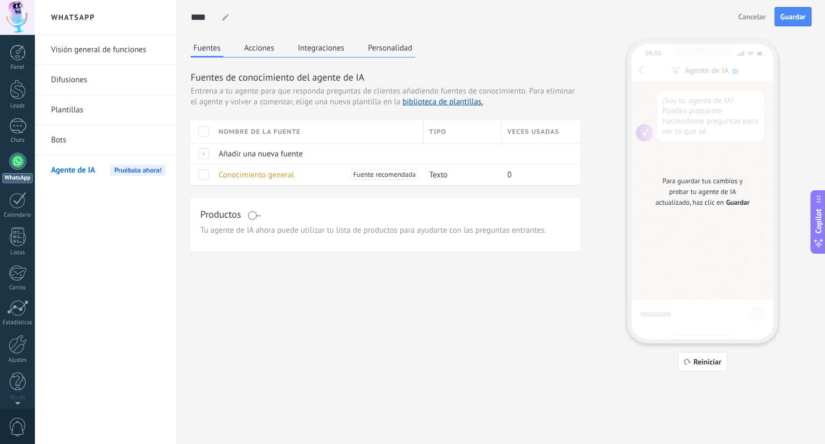
click at [244, 206] on div "Productos Tu agente de IA ahora puede utilizar tu lista de productos para ayuda…" at bounding box center [386, 225] width 390 height 54
click at [217, 219] on h3 "Productos" at bounding box center [220, 213] width 41 height 13
click at [98, 177] on div "Agente de IA Pruébalo ahora!" at bounding box center [108, 170] width 115 height 30
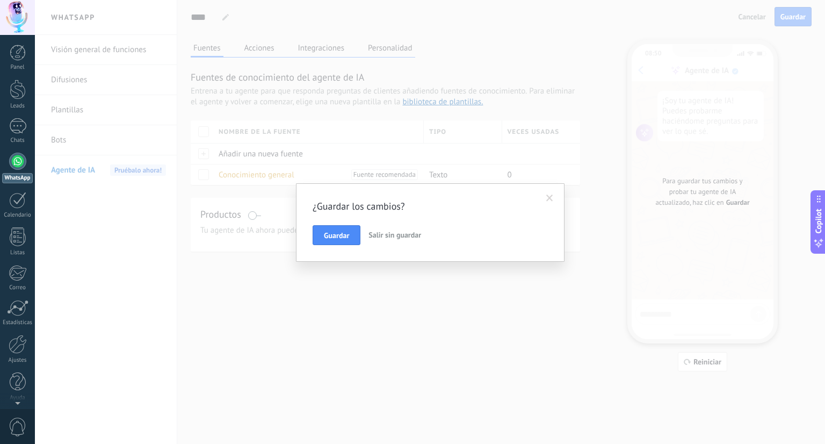
click at [386, 232] on span "Salir sin guardar" at bounding box center [395, 235] width 53 height 10
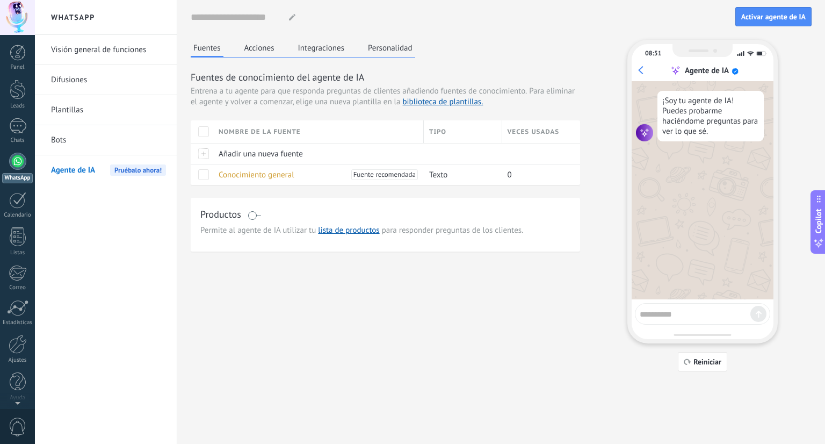
click at [369, 50] on button "Personalidad" at bounding box center [390, 48] width 50 height 16
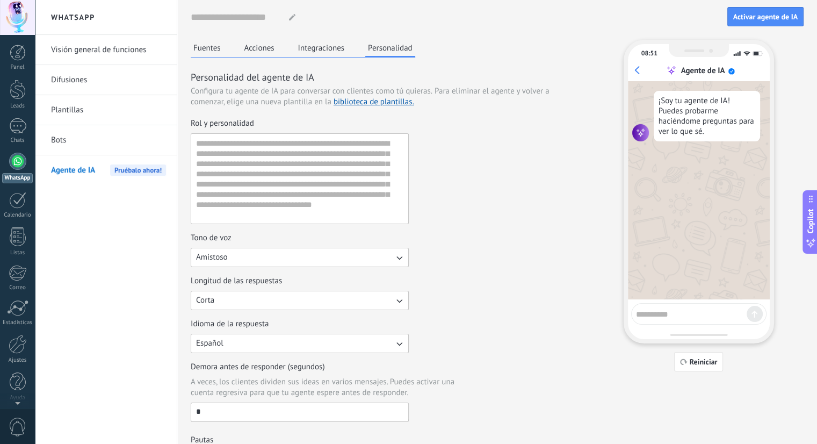
click at [84, 49] on link "Visión general de funciones" at bounding box center [108, 50] width 115 height 30
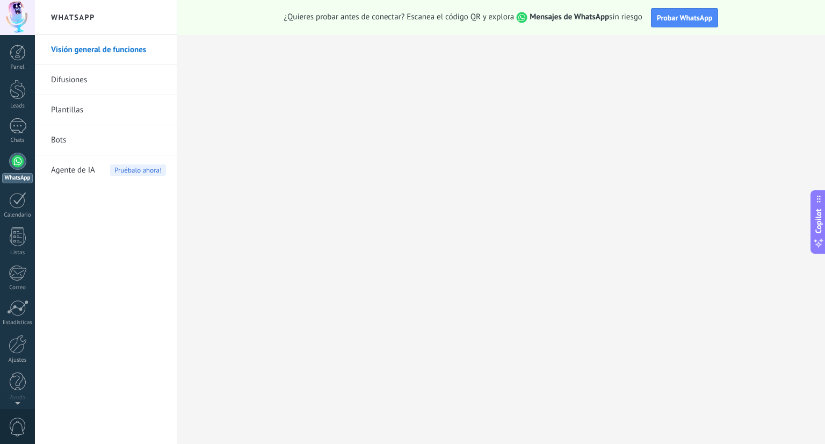
click at [136, 78] on link "Difusiones" at bounding box center [108, 80] width 115 height 30
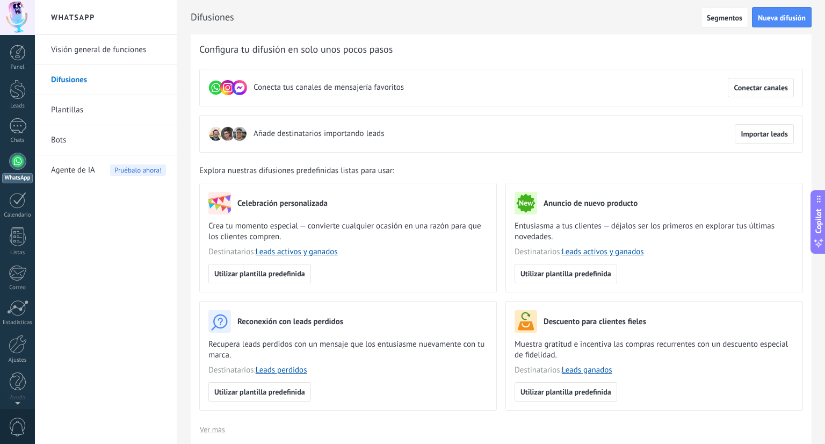
click at [18, 144] on div "Panel Leads Chats WhatsApp Clientes" at bounding box center [17, 229] width 35 height 368
click at [11, 134] on link "Chats" at bounding box center [17, 131] width 35 height 26
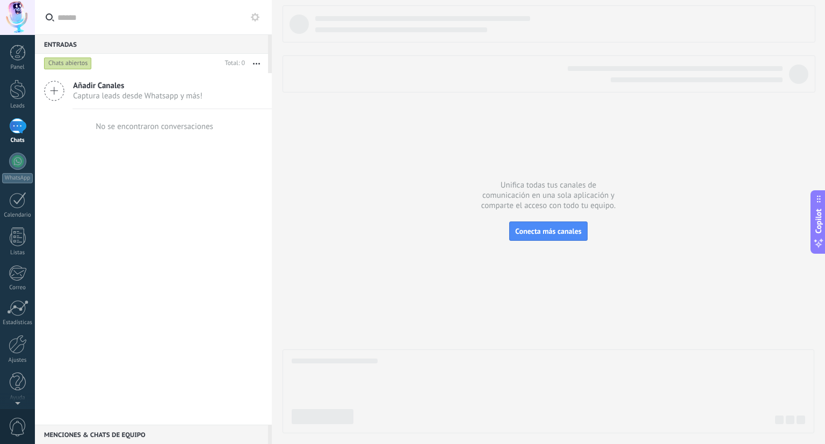
click at [88, 83] on span "Añadir Canales" at bounding box center [138, 86] width 130 height 10
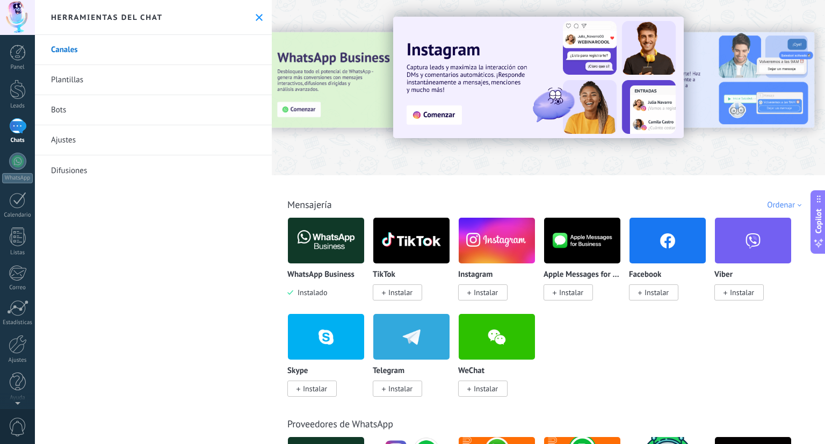
click at [321, 261] on img at bounding box center [326, 240] width 76 height 52
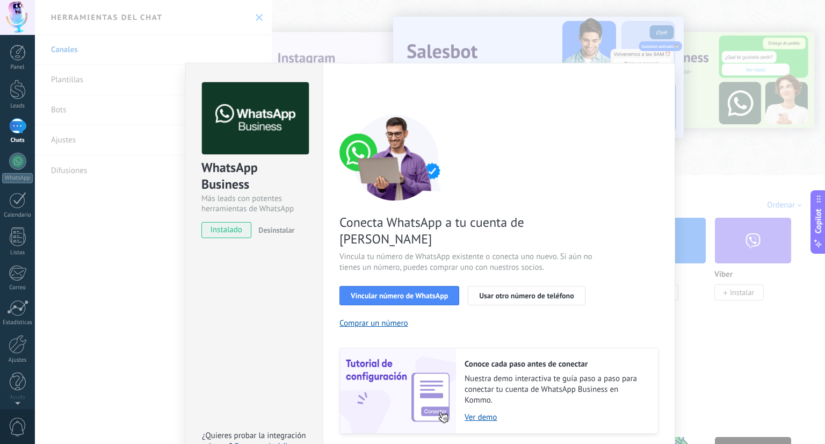
click at [237, 266] on div "WhatsApp Business Más leads con potentes herramientas de WhatsApp instalado Des…" at bounding box center [254, 272] width 138 height 419
click at [181, 220] on div "WhatsApp Business Más leads con potentes herramientas de WhatsApp instalado Des…" at bounding box center [430, 222] width 790 height 444
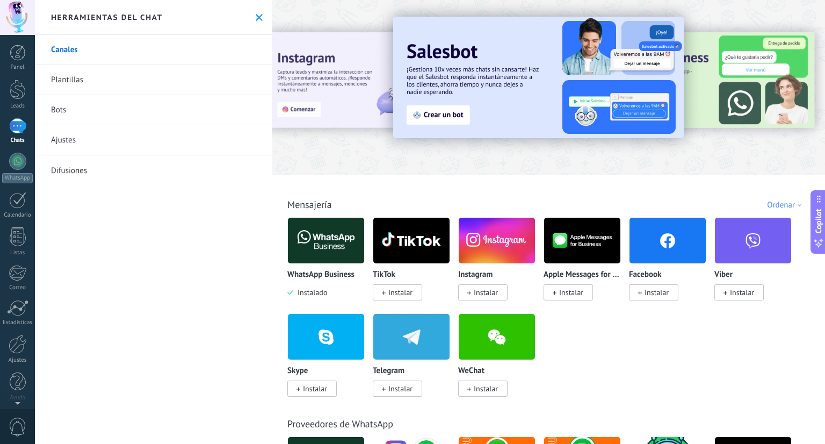
click at [76, 119] on link "Bots" at bounding box center [153, 110] width 237 height 30
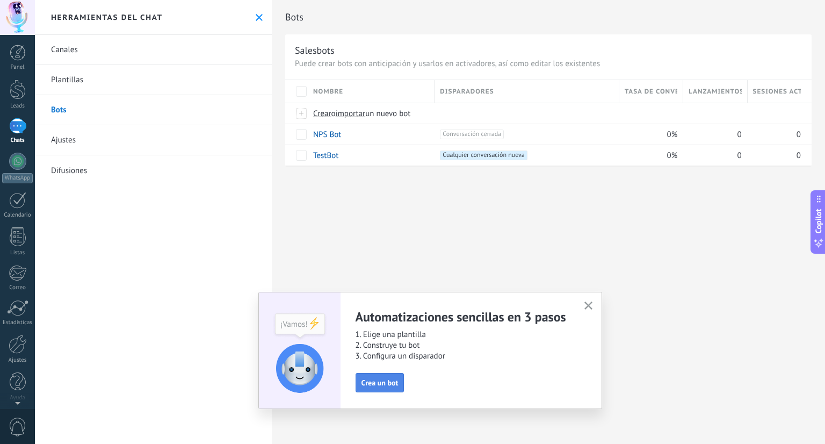
click at [386, 383] on span "Crea un bot" at bounding box center [380, 383] width 37 height 8
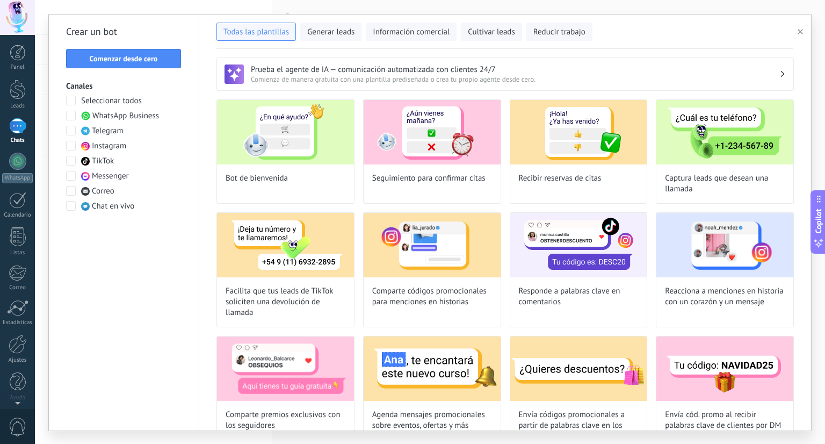
click at [655, 75] on span "Comienza de manera gratuita con una plantilla prediseñada o crea tu propio agen…" at bounding box center [515, 79] width 529 height 9
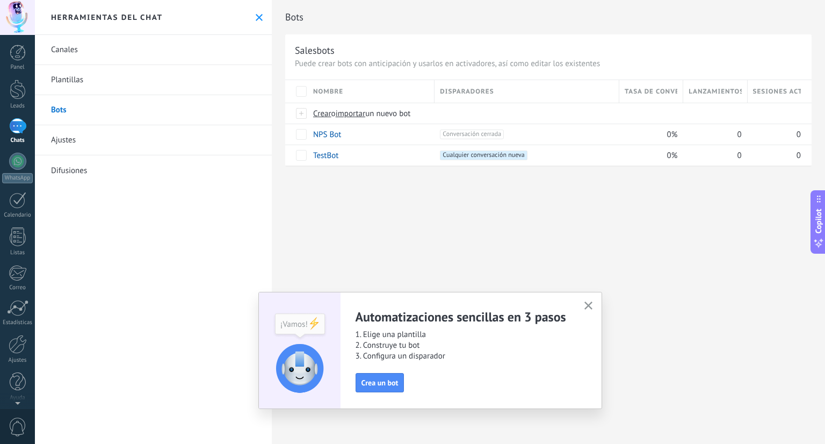
click at [80, 78] on link "Plantillas" at bounding box center [153, 80] width 237 height 30
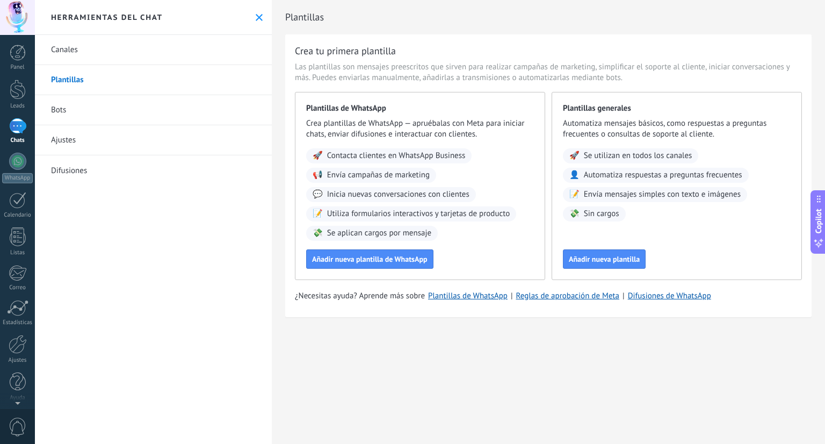
click at [74, 108] on link "Bots" at bounding box center [153, 110] width 237 height 30
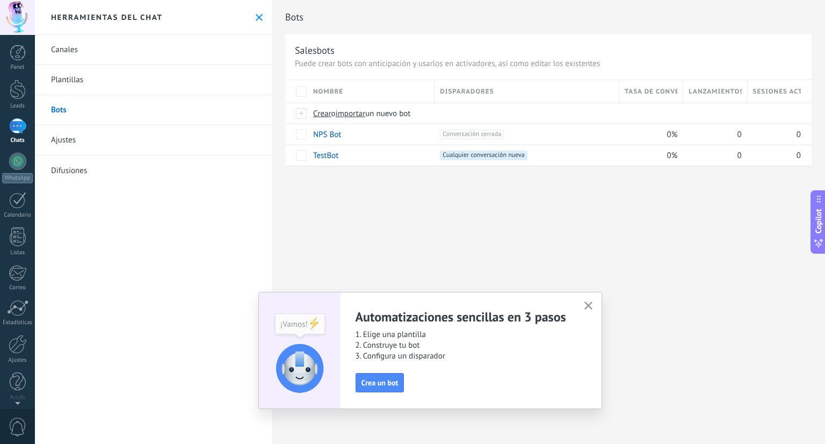
click at [30, 124] on link "Chats" at bounding box center [17, 131] width 35 height 26
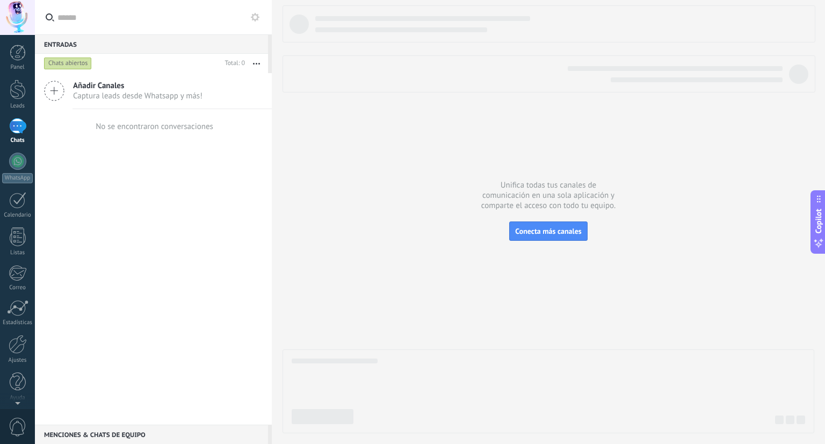
click at [95, 91] on span "Captura leads desde Whatsapp y más!" at bounding box center [138, 96] width 130 height 10
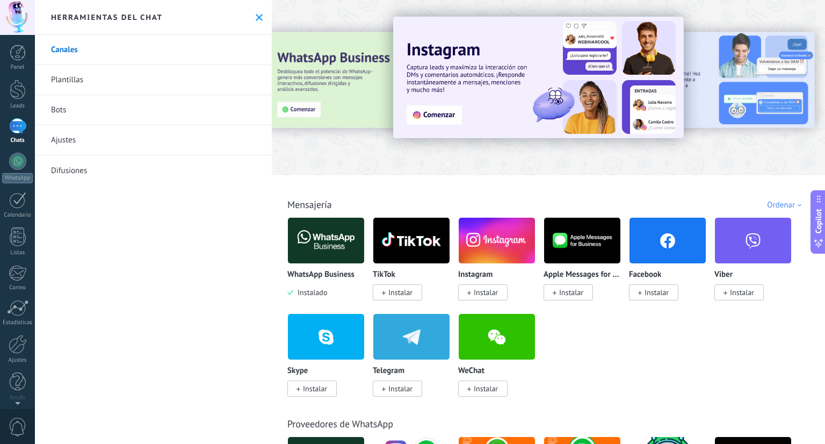
click at [66, 112] on link "Bots" at bounding box center [153, 110] width 237 height 30
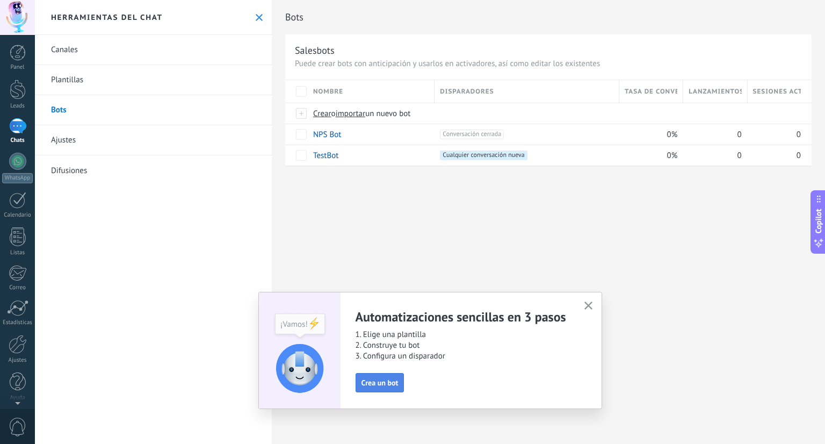
click at [373, 380] on span "Crea un bot" at bounding box center [380, 383] width 37 height 8
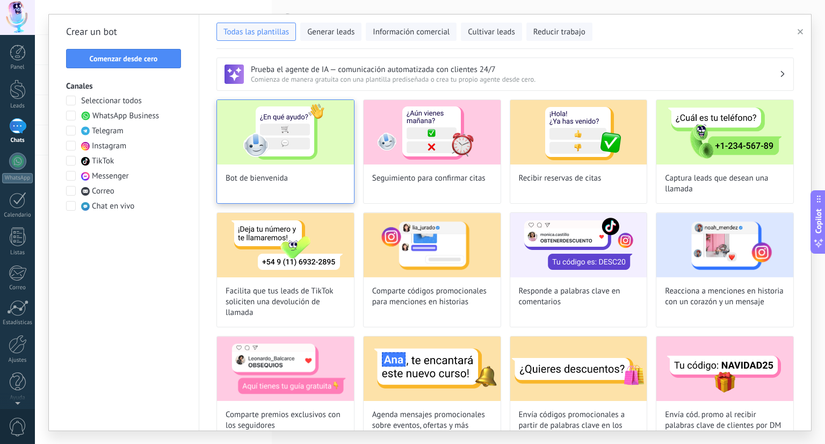
click at [275, 159] on img at bounding box center [285, 132] width 137 height 64
type input "**********"
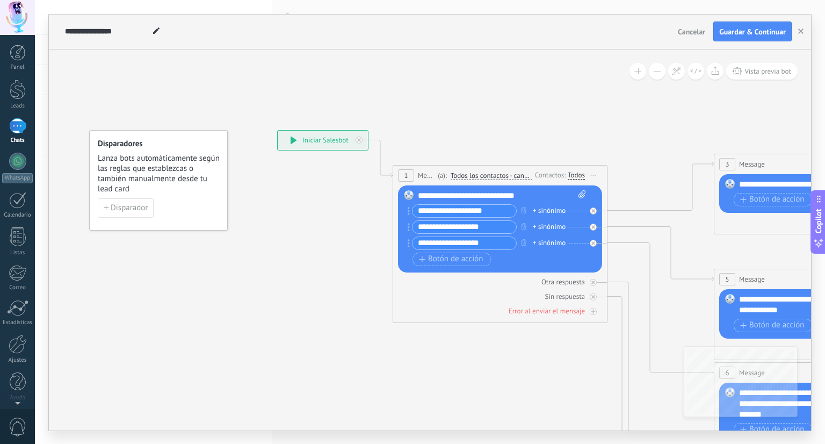
click at [492, 212] on input "**********" at bounding box center [465, 211] width 104 height 12
type input "**********"
click at [486, 228] on input "**********" at bounding box center [465, 227] width 104 height 12
type input "**********"
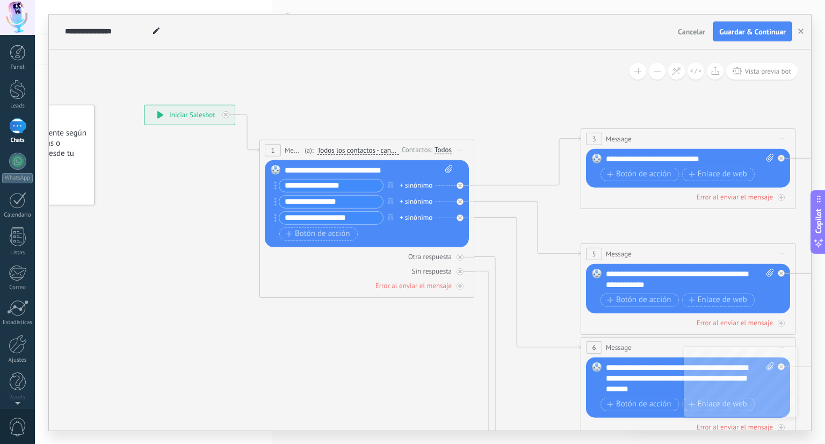
drag, startPoint x: 597, startPoint y: 368, endPoint x: 460, endPoint y: 341, distance: 139.1
click at [460, 341] on icon at bounding box center [712, 378] width 1675 height 1085
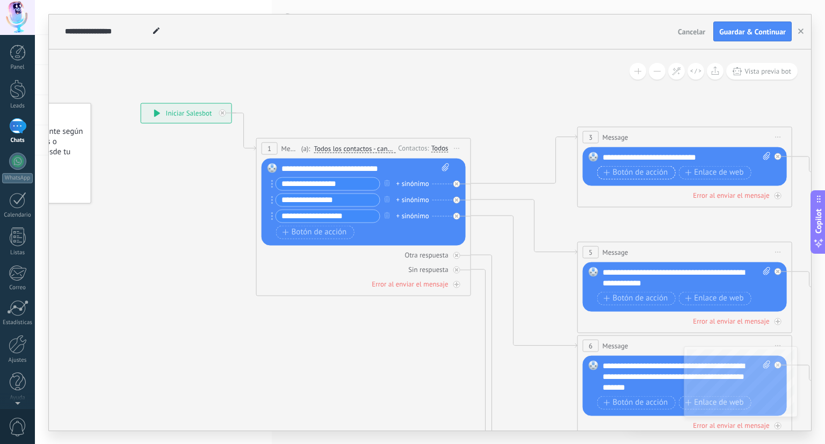
click at [631, 175] on span "Botón de acción" at bounding box center [636, 172] width 64 height 9
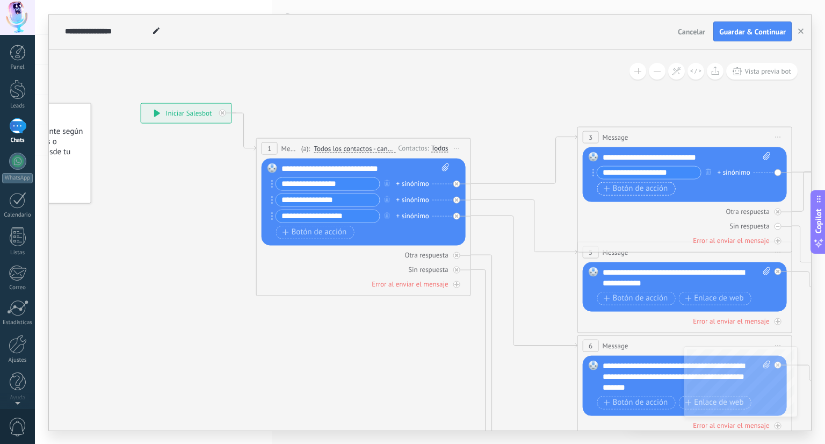
type input "**********"
click at [651, 189] on span "Botón de acción" at bounding box center [636, 188] width 64 height 9
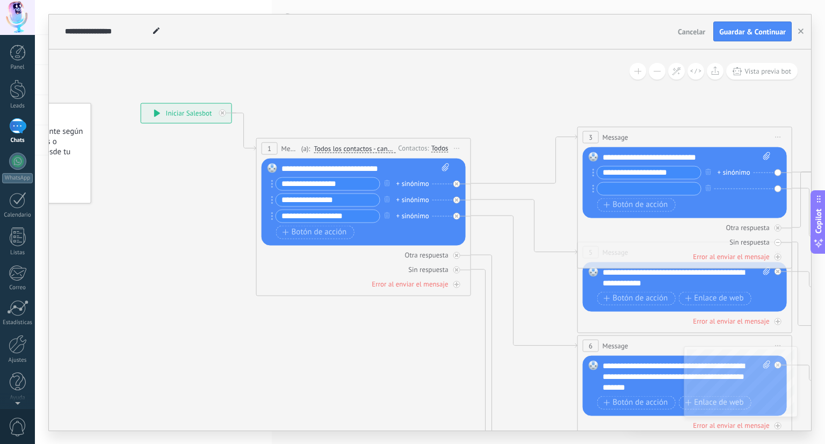
click at [565, 200] on icon at bounding box center [709, 371] width 1675 height 1074
click at [191, 114] on div "**********" at bounding box center [186, 112] width 90 height 19
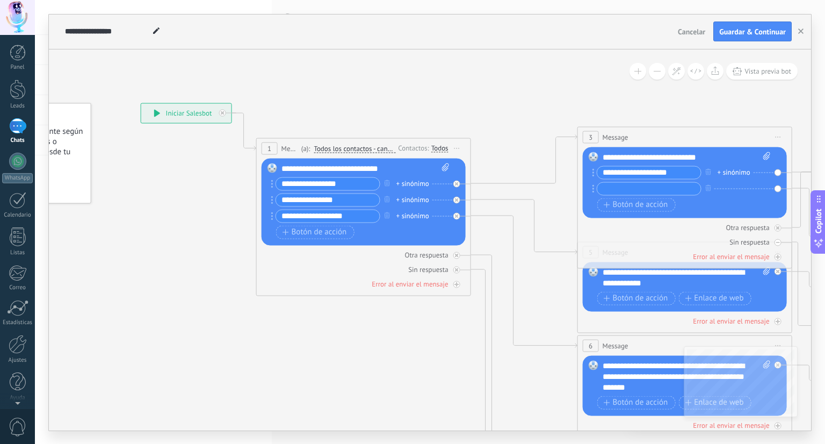
click at [159, 113] on icon at bounding box center [157, 113] width 6 height 8
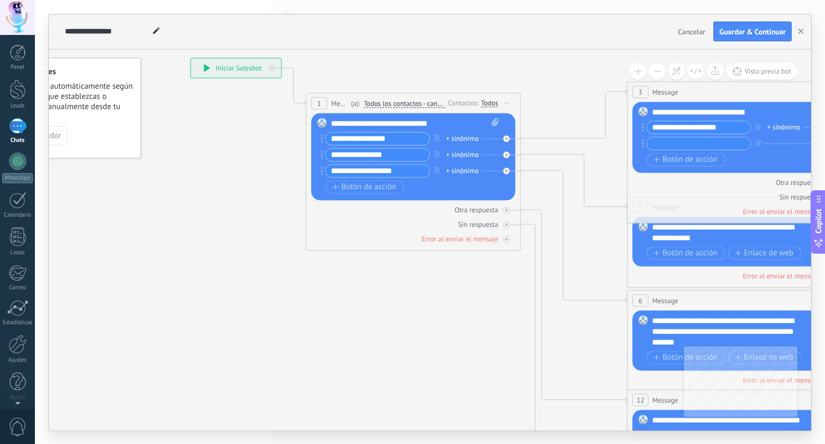
drag, startPoint x: 224, startPoint y: 157, endPoint x: 269, endPoint y: 102, distance: 71.8
click at [272, 102] on icon at bounding box center [759, 326] width 1675 height 1074
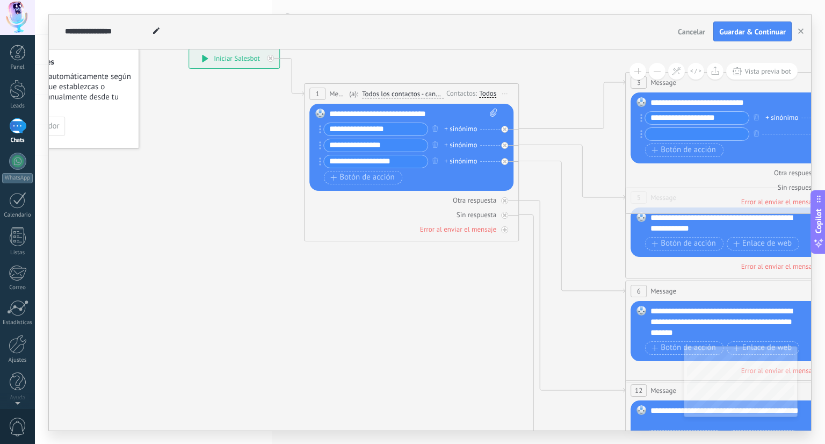
click at [188, 74] on icon at bounding box center [757, 317] width 1675 height 1074
click at [218, 43] on div "**********" at bounding box center [368, 32] width 612 height 34
click at [214, 46] on div "**********" at bounding box center [368, 32] width 612 height 34
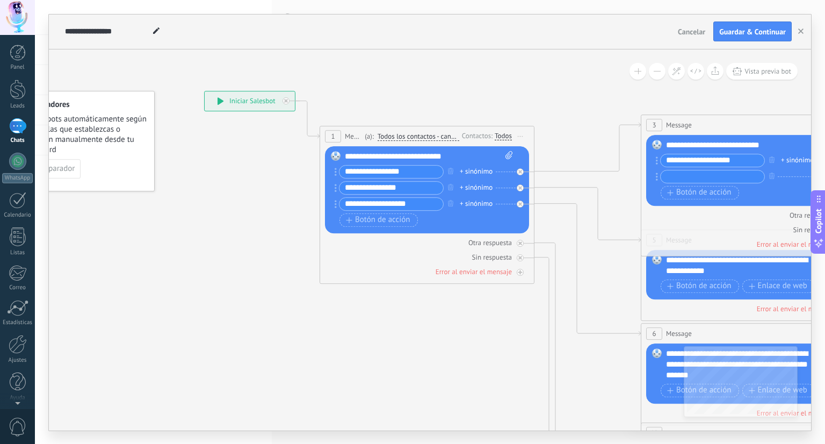
drag, startPoint x: 211, startPoint y: 117, endPoint x: 290, endPoint y: 144, distance: 84.1
click at [238, 157] on icon at bounding box center [773, 359] width 1675 height 1074
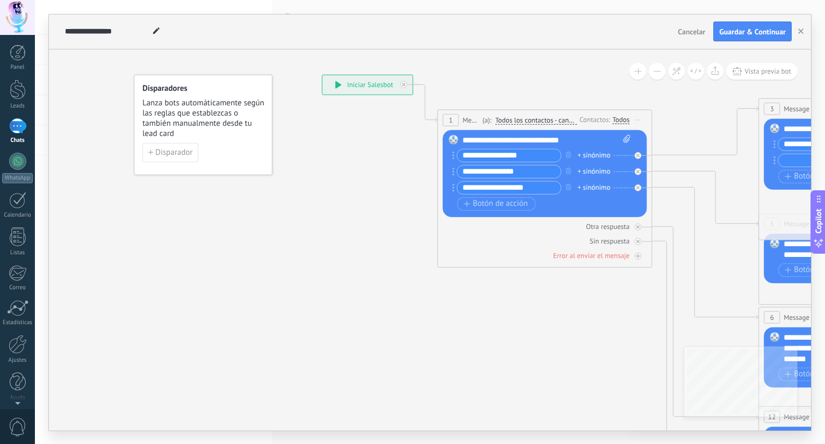
drag, startPoint x: 257, startPoint y: 241, endPoint x: 364, endPoint y: 226, distance: 108.0
click at [184, 153] on span "Disparador" at bounding box center [174, 152] width 37 height 8
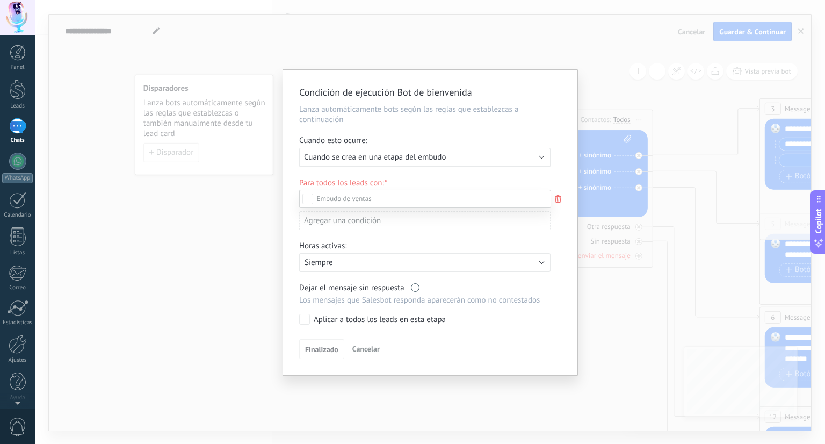
click at [310, 195] on div "Incoming leads Contacto inicial Negociación Debate contractual Discusión de con…" at bounding box center [430, 222] width 790 height 444
click at [0, 0] on div "Incoming leads Contacto inicial Negociación Debate contractual Discusión de con…" at bounding box center [0, 0] width 0 height 0
click at [318, 346] on div "Incoming leads Contacto inicial Negociación Debate contractual Discusión de con…" at bounding box center [425, 316] width 252 height 253
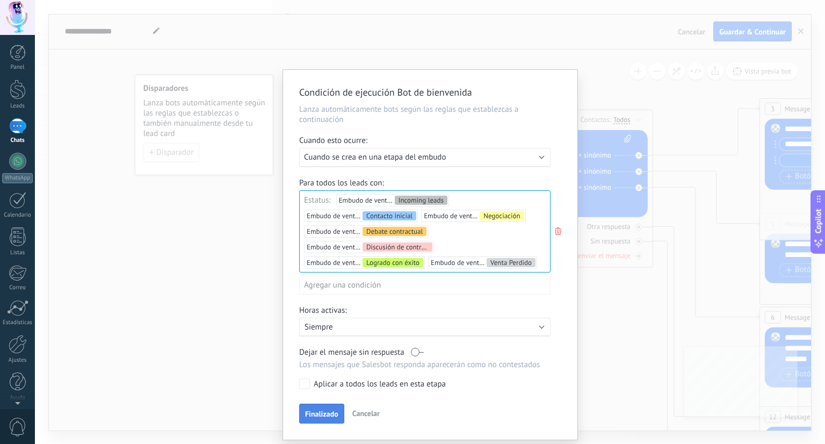
click at [314, 410] on span "Finalizado" at bounding box center [321, 414] width 33 height 8
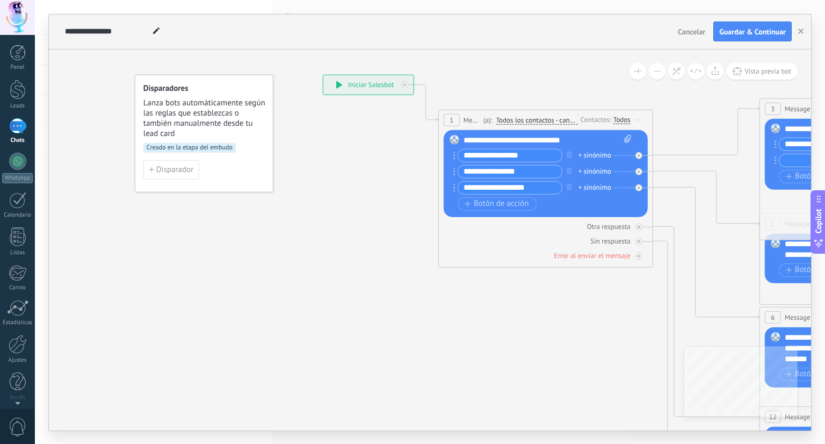
click at [353, 90] on div "**********" at bounding box center [369, 84] width 90 height 19
click at [24, 182] on div "WhatsApp" at bounding box center [17, 178] width 31 height 10
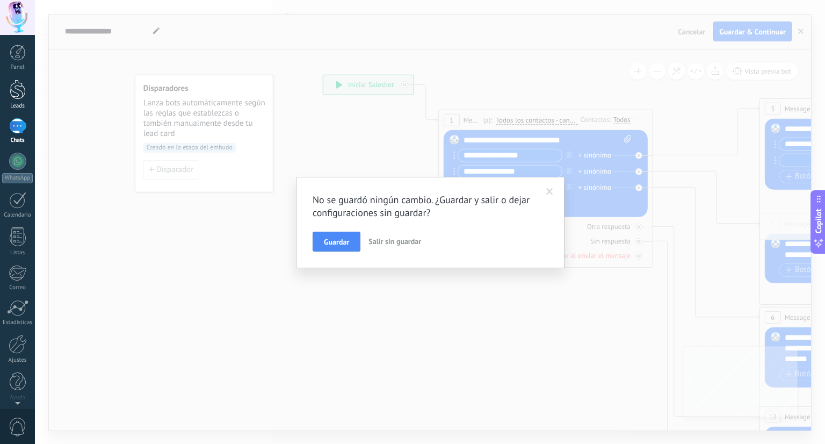
click at [23, 95] on div at bounding box center [18, 90] width 16 height 20
click at [8, 130] on link "Chats" at bounding box center [17, 131] width 35 height 26
click at [383, 238] on span "Salir sin guardar" at bounding box center [395, 241] width 53 height 10
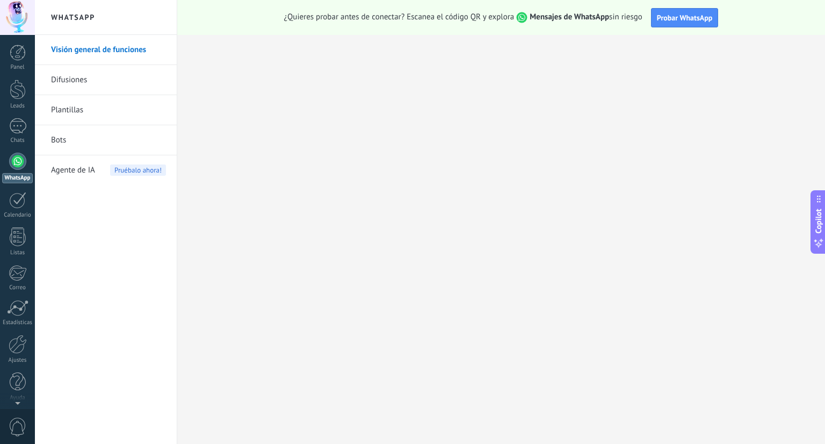
click at [823, 226] on span "Copilot" at bounding box center [819, 221] width 11 height 25
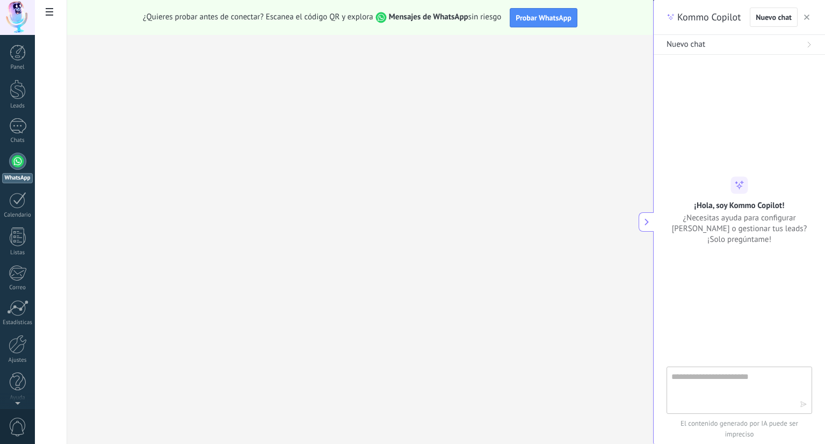
click at [711, 386] on textarea at bounding box center [732, 389] width 121 height 39
type textarea "**********"
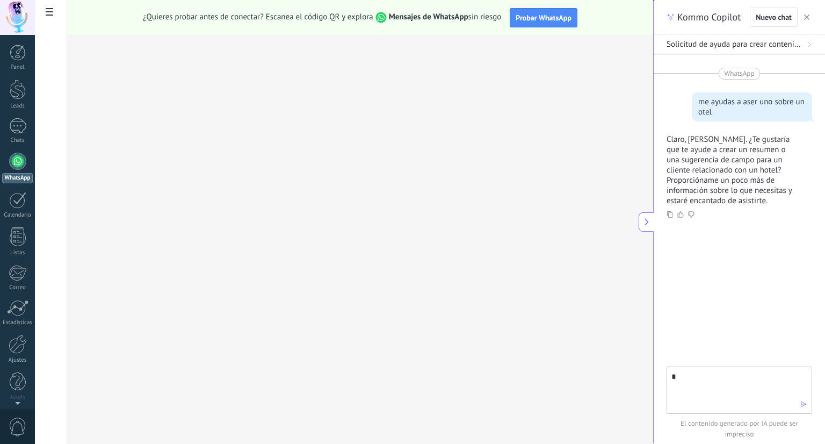
type textarea "*"
click at [642, 221] on button at bounding box center [646, 221] width 15 height 19
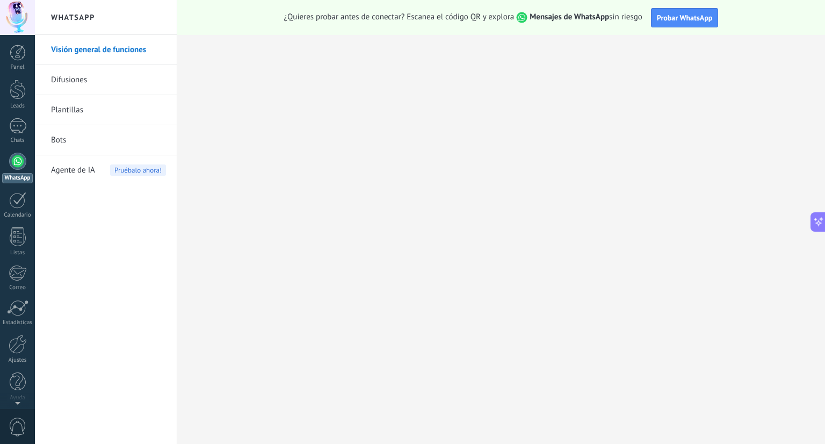
click at [77, 139] on link "Bots" at bounding box center [108, 140] width 115 height 30
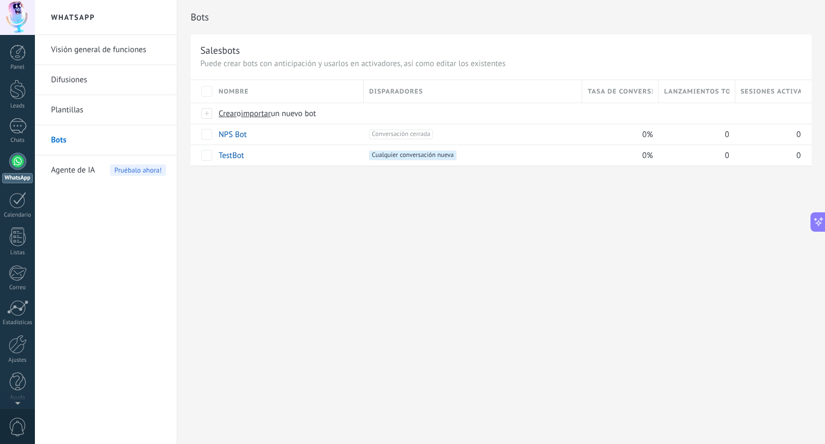
click at [48, 163] on li "Agente de IA Pruébalo ahora!" at bounding box center [106, 170] width 142 height 30
click at [14, 139] on div "Chats" at bounding box center [17, 140] width 31 height 7
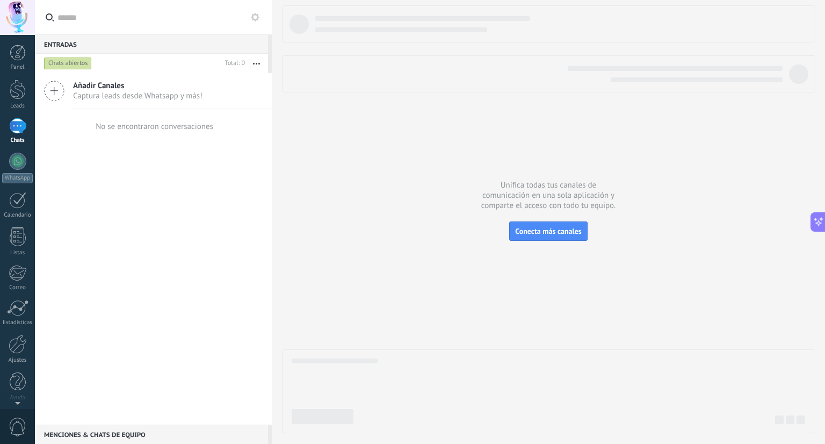
click at [52, 84] on icon at bounding box center [54, 91] width 20 height 20
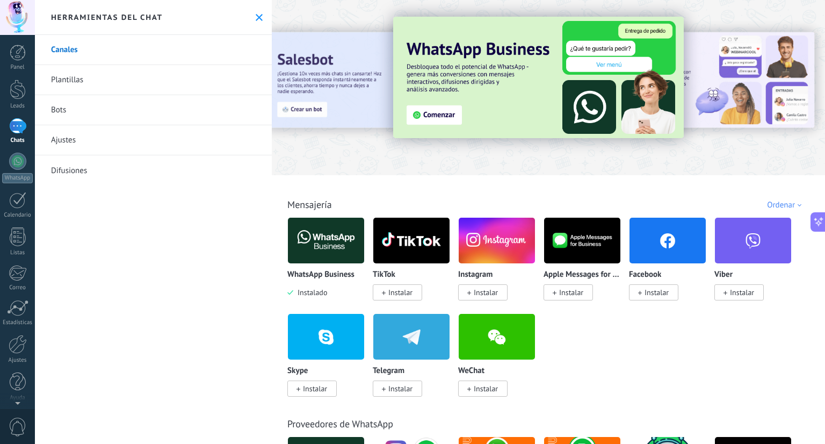
click at [421, 116] on img at bounding box center [538, 77] width 291 height 121
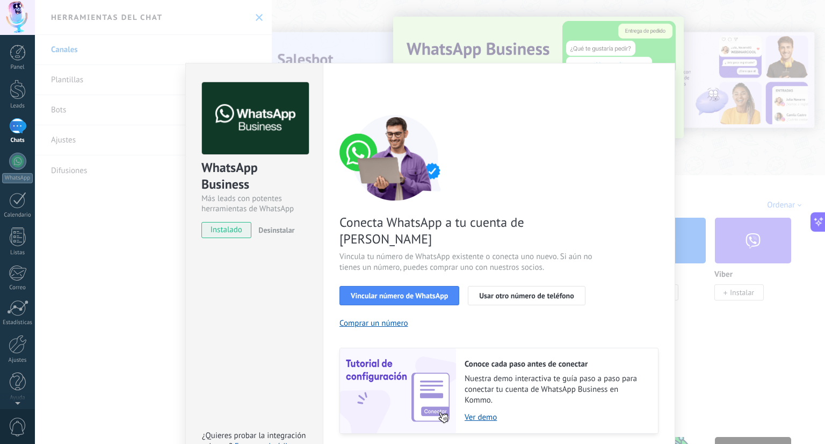
click at [421, 116] on img at bounding box center [396, 157] width 113 height 86
click at [400, 292] on span "Vincular número de WhatsApp" at bounding box center [399, 296] width 97 height 8
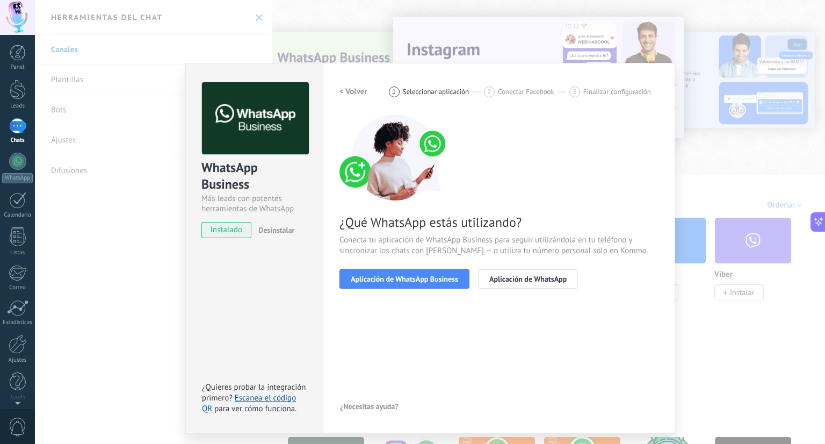
click at [400, 275] on span "Aplicación de WhatsApp Business" at bounding box center [404, 279] width 107 height 8
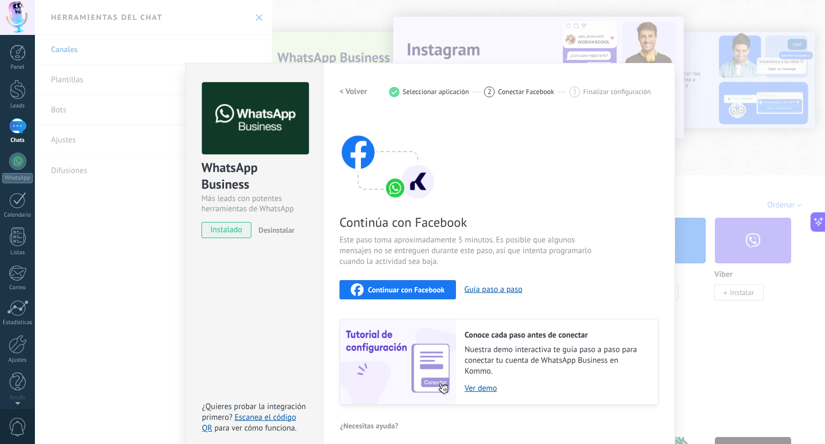
click at [284, 318] on div "WhatsApp Business Más leads con potentes herramientas de WhatsApp instalado Des…" at bounding box center [254, 258] width 138 height 390
click at [370, 287] on span "Continuar con Facebook" at bounding box center [406, 290] width 77 height 8
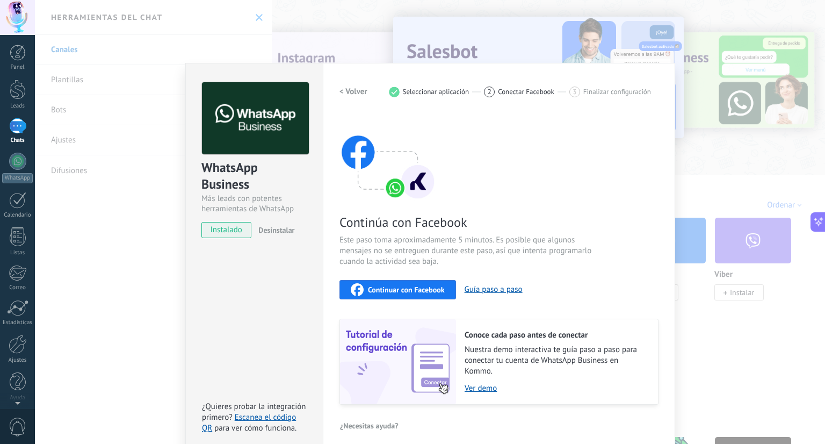
click at [295, 336] on div "WhatsApp Business Más leads con potentes herramientas de WhatsApp instalado Des…" at bounding box center [254, 258] width 138 height 390
click at [169, 345] on div "WhatsApp Business Más leads con potentes herramientas de WhatsApp instalado Des…" at bounding box center [430, 222] width 790 height 444
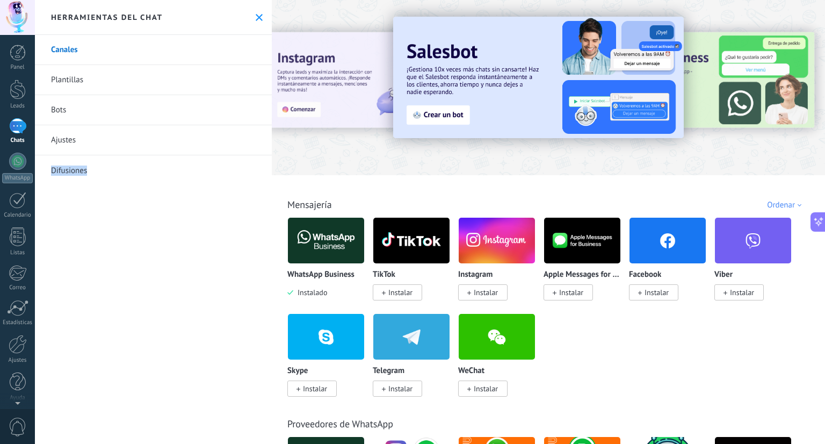
click at [169, 345] on div "Canales Plantillas Bots Ajustes Difusiones" at bounding box center [153, 239] width 237 height 409
drag, startPoint x: 735, startPoint y: 74, endPoint x: 614, endPoint y: 120, distance: 129.4
click at [614, 120] on div at bounding box center [549, 85] width 554 height 154
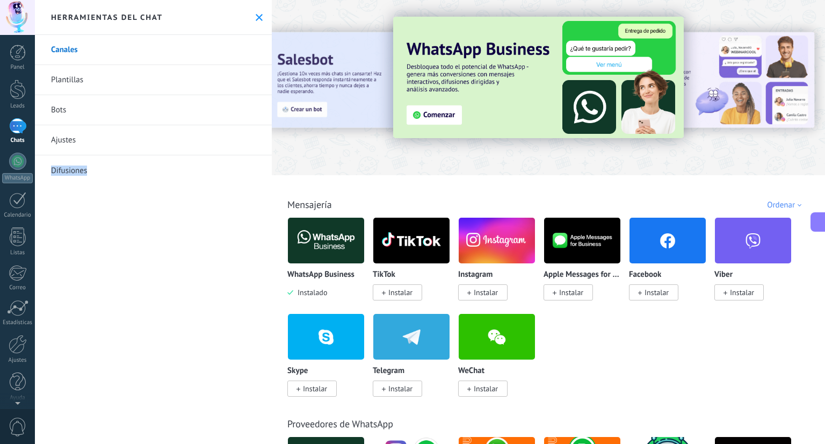
click at [114, 111] on link "Bots" at bounding box center [153, 110] width 237 height 30
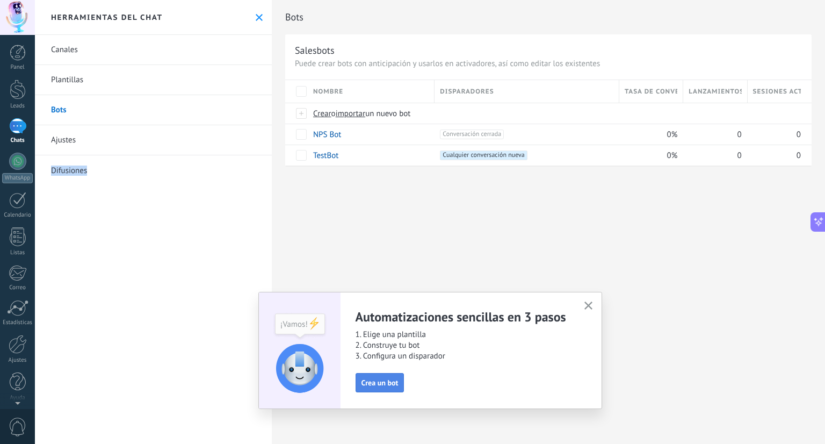
click at [371, 387] on button "Crea un bot" at bounding box center [380, 382] width 49 height 19
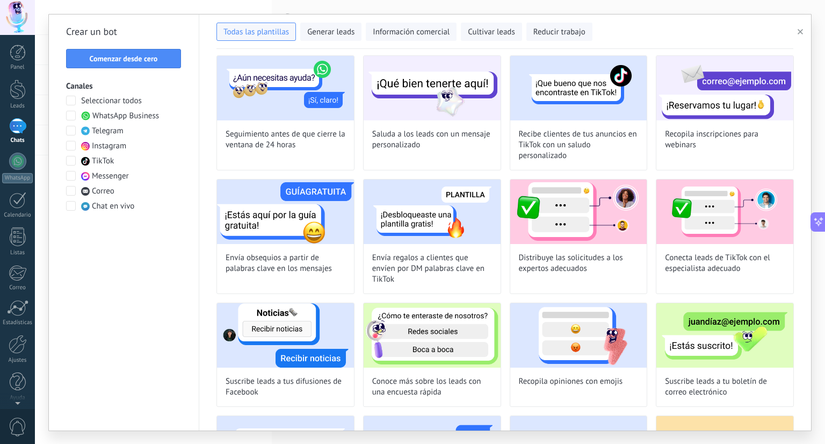
scroll to position [406, 0]
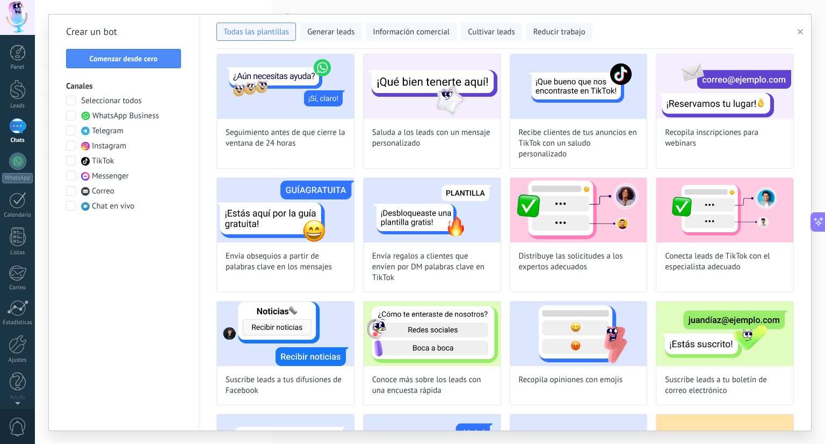
click at [825, 299] on div "**********" at bounding box center [430, 222] width 790 height 444
click at [549, 348] on img at bounding box center [579, 333] width 137 height 64
type input "**********"
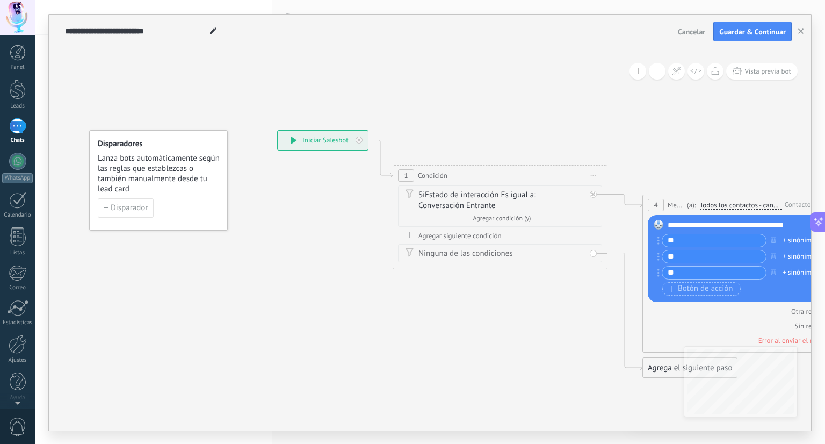
click at [18, 134] on div at bounding box center [17, 126] width 17 height 16
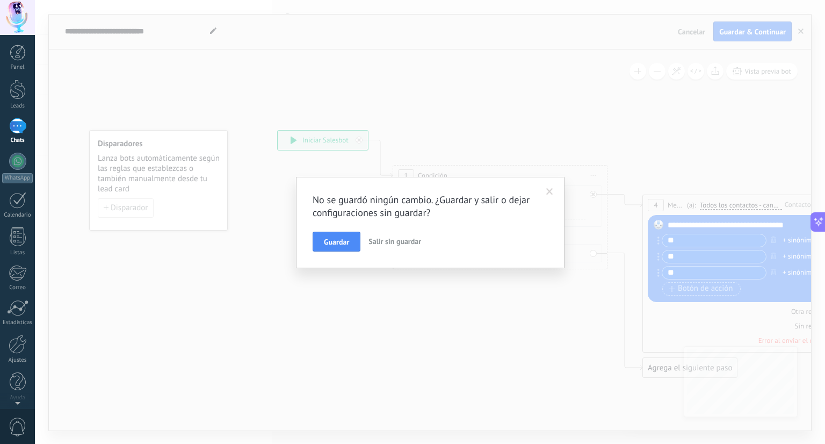
click at [378, 240] on span "Salir sin guardar" at bounding box center [395, 241] width 53 height 10
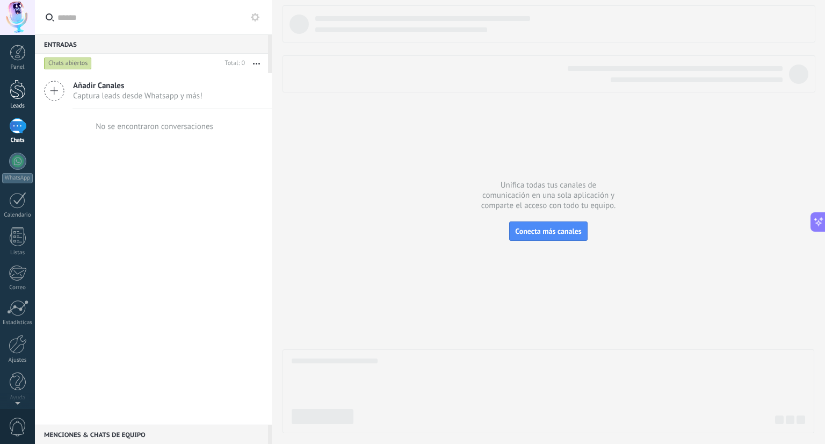
click at [21, 97] on div at bounding box center [18, 90] width 16 height 20
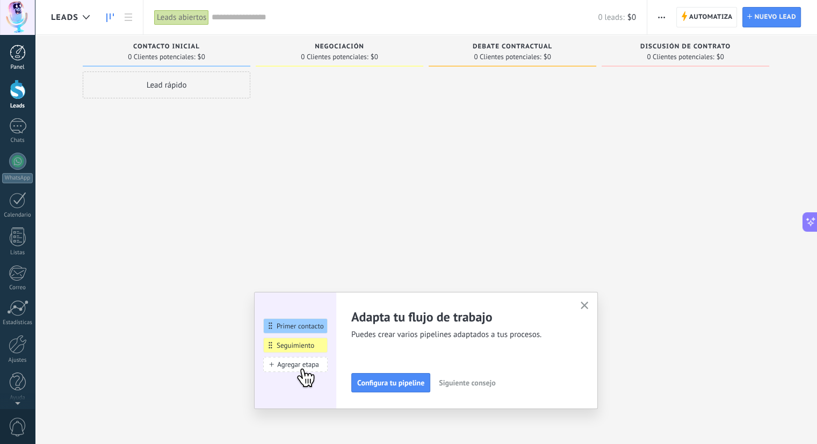
click at [16, 56] on div at bounding box center [18, 53] width 16 height 16
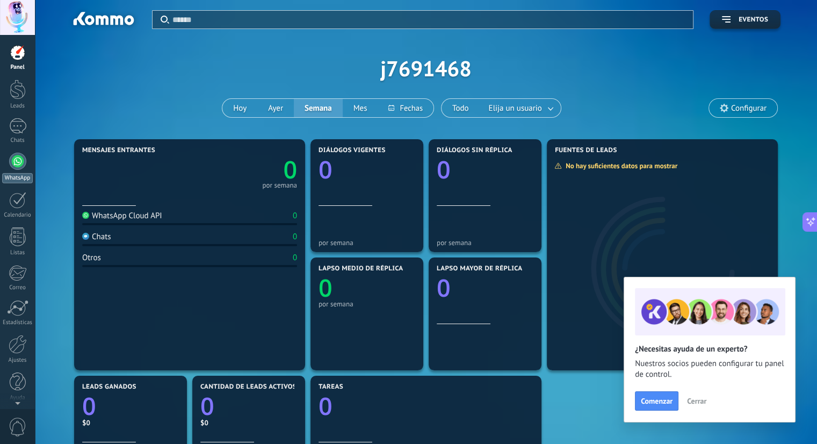
click at [8, 168] on link "WhatsApp" at bounding box center [17, 168] width 35 height 31
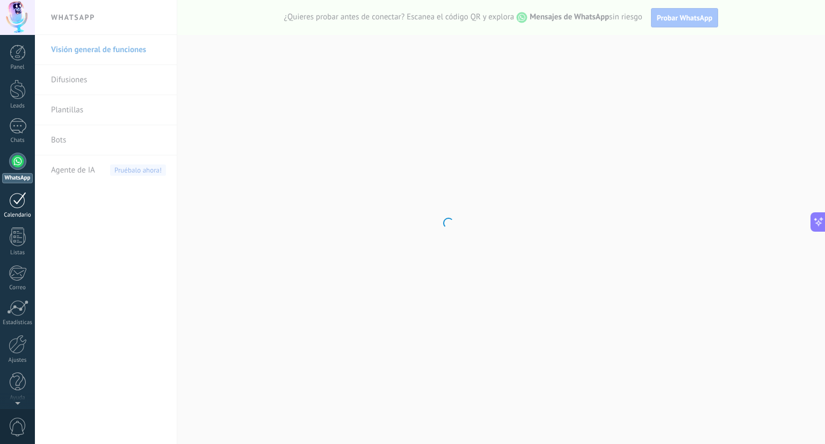
click at [15, 192] on div at bounding box center [17, 200] width 17 height 17
